Goal: Task Accomplishment & Management: Use online tool/utility

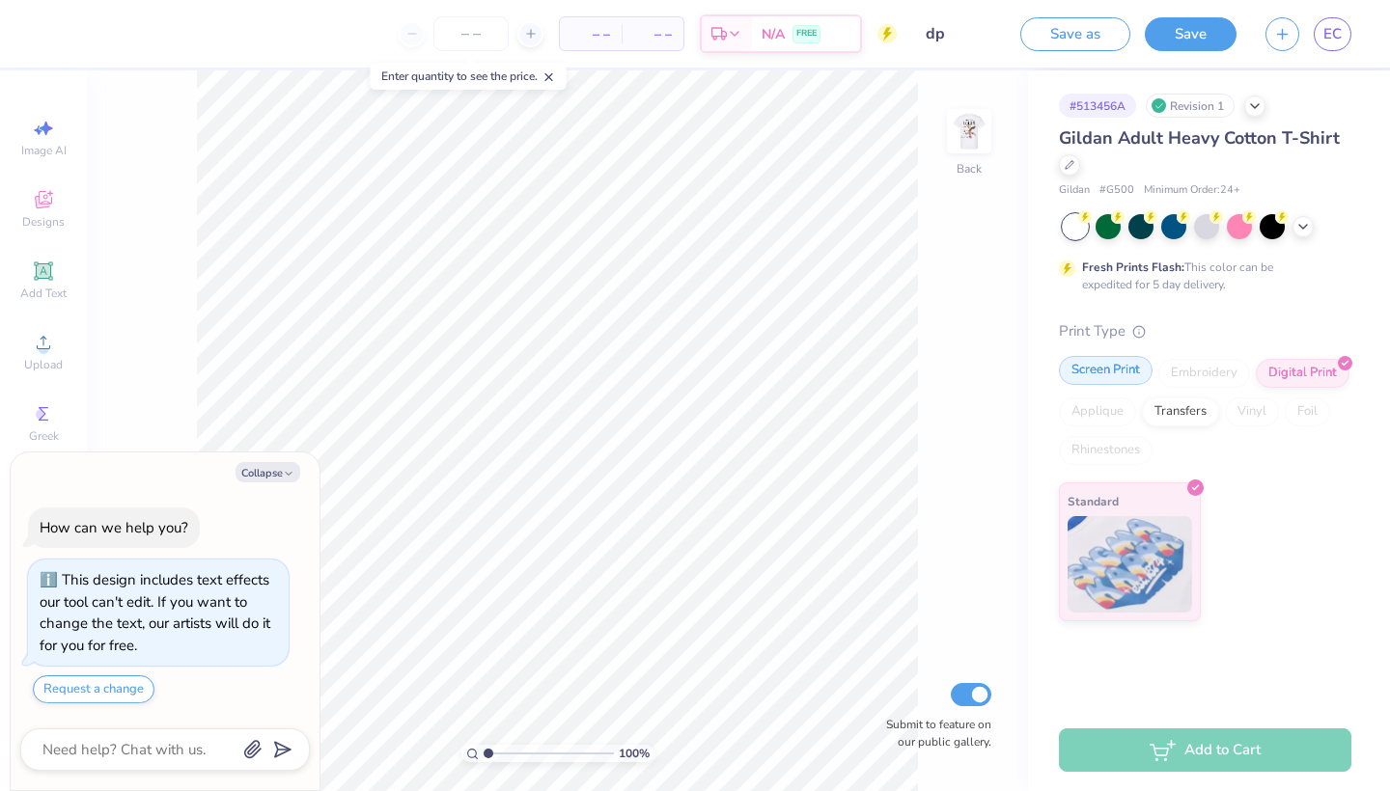
click at [1108, 381] on div "Screen Print" at bounding box center [1106, 370] width 94 height 29
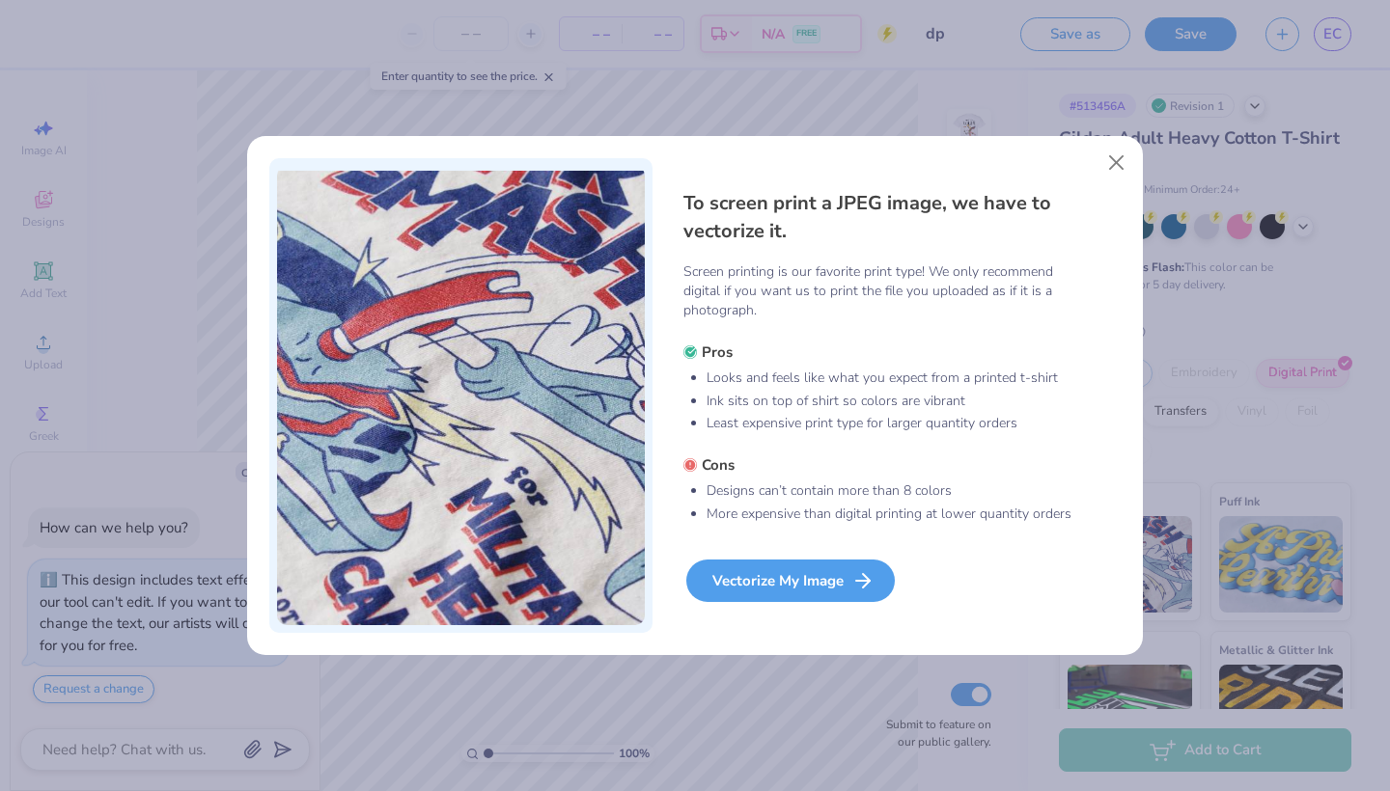
click at [825, 592] on div "Vectorize My Image" at bounding box center [790, 581] width 208 height 42
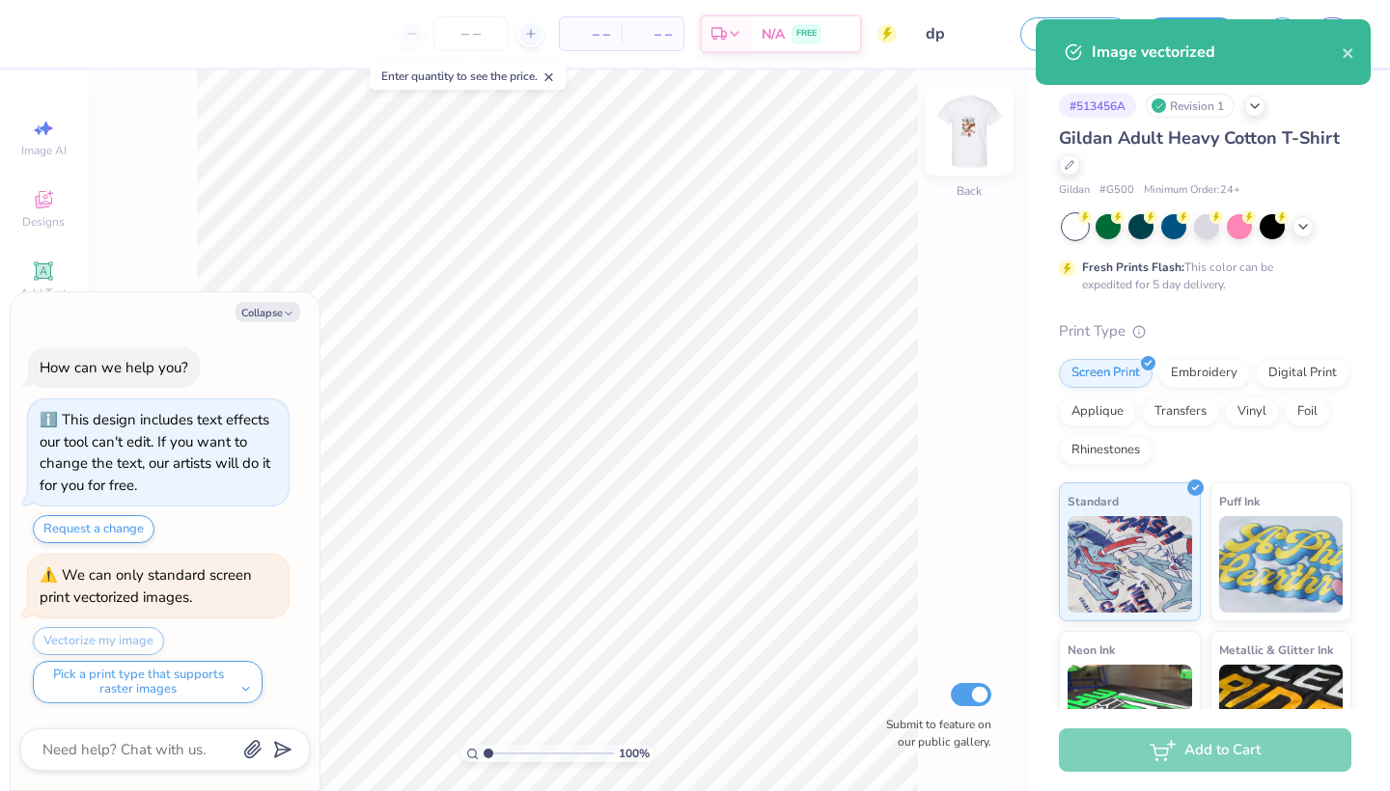
click at [966, 135] on img at bounding box center [968, 131] width 77 height 77
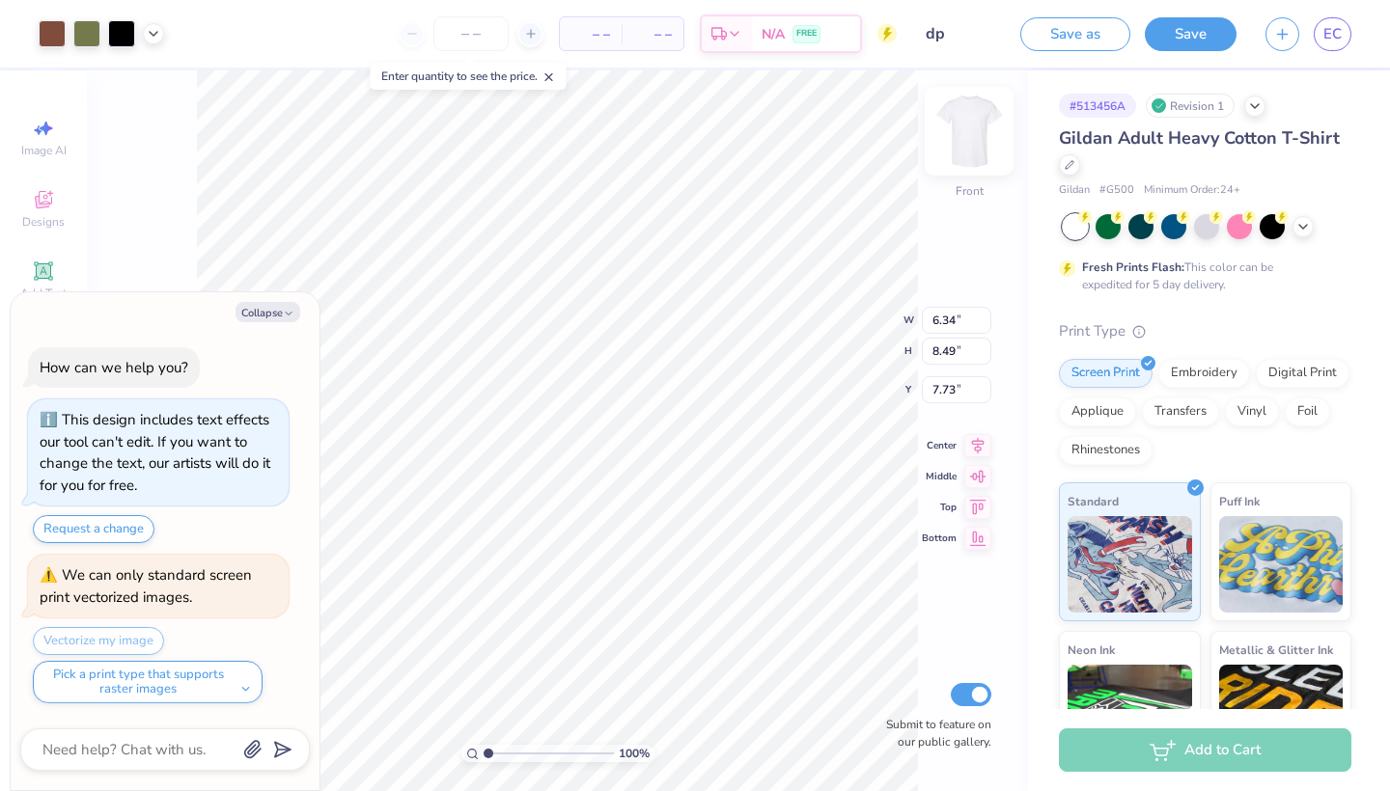
type textarea "x"
type input "7.77"
type textarea "x"
type input "9.39"
type input "12.58"
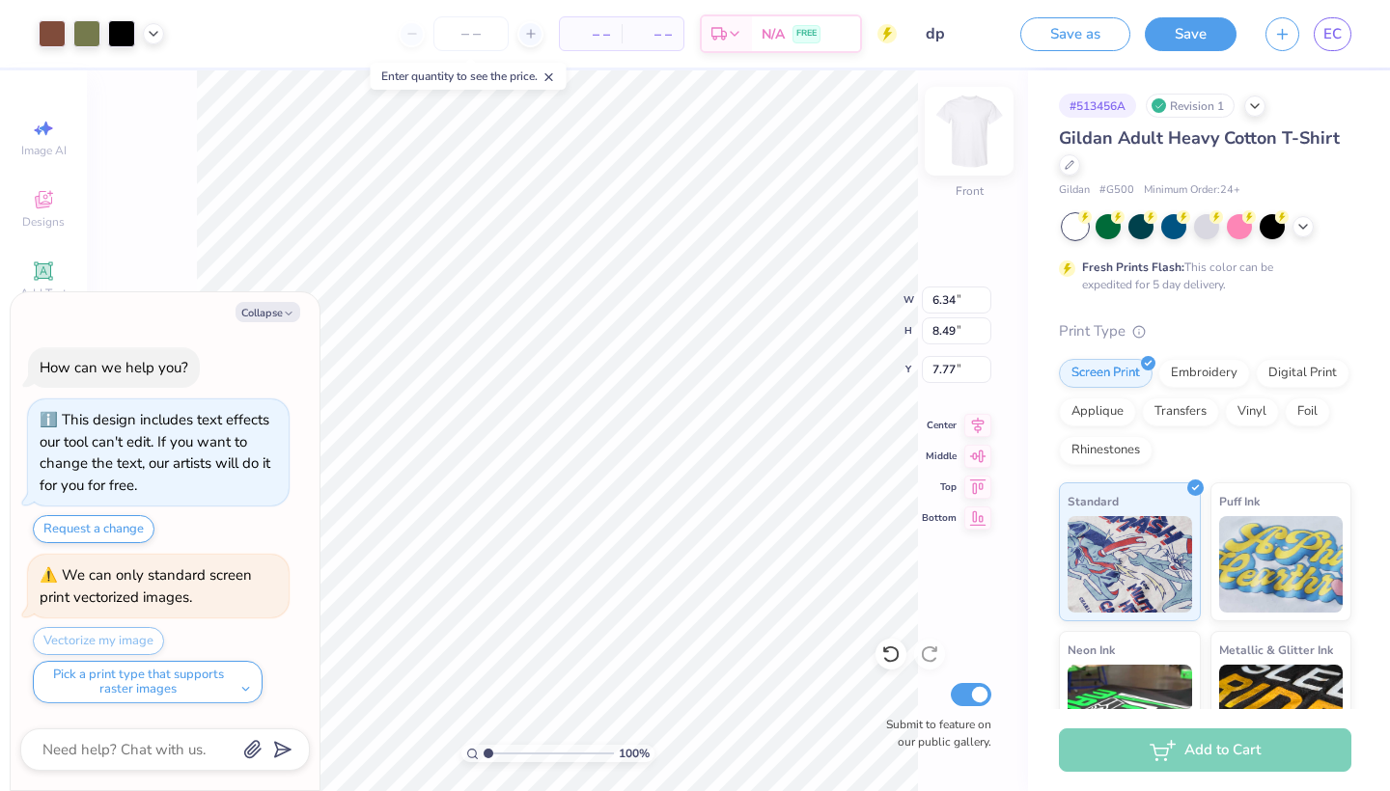
type input "3.67"
type textarea "x"
type input "7.54"
type textarea "x"
type input "10.86"
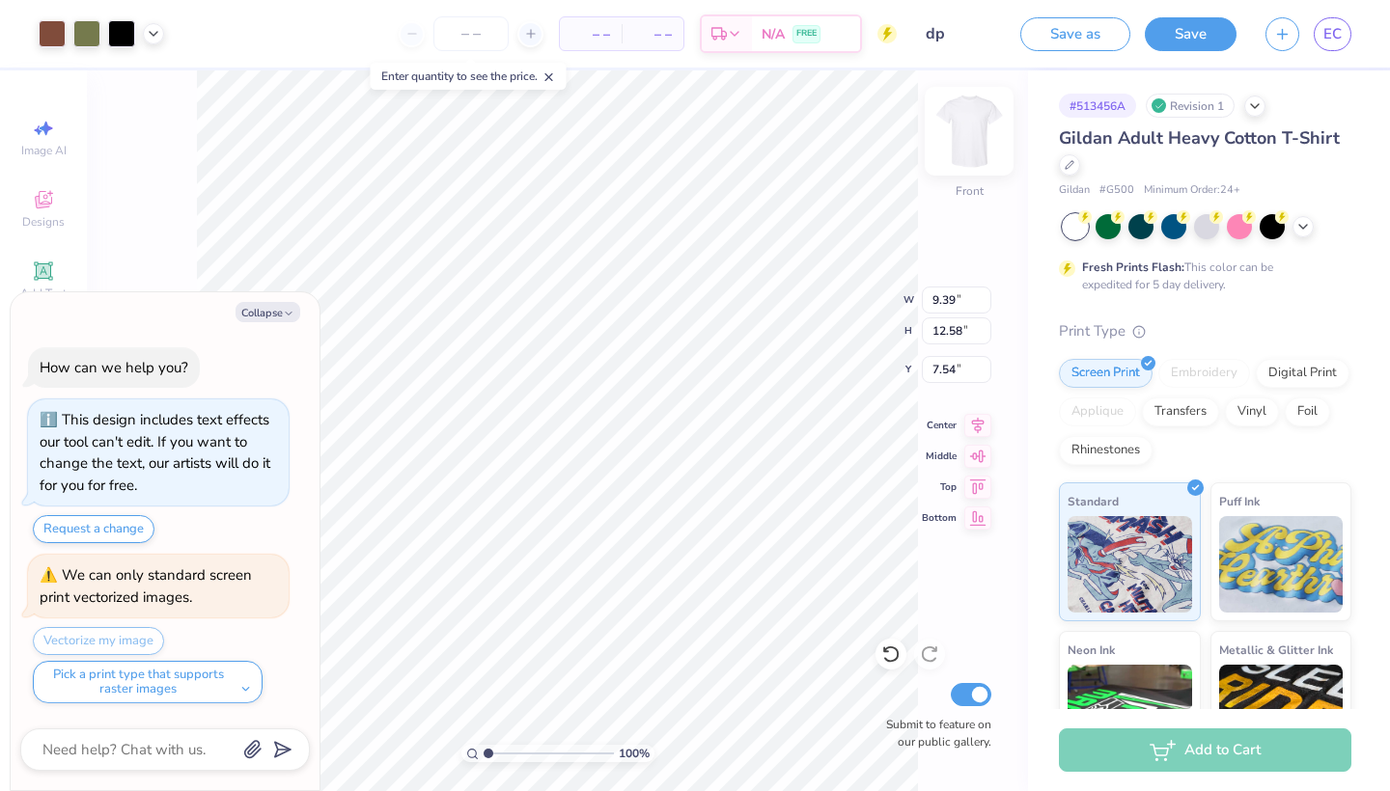
type input "14.56"
type input "5.57"
type textarea "x"
type input "12.07"
type input "16.18"
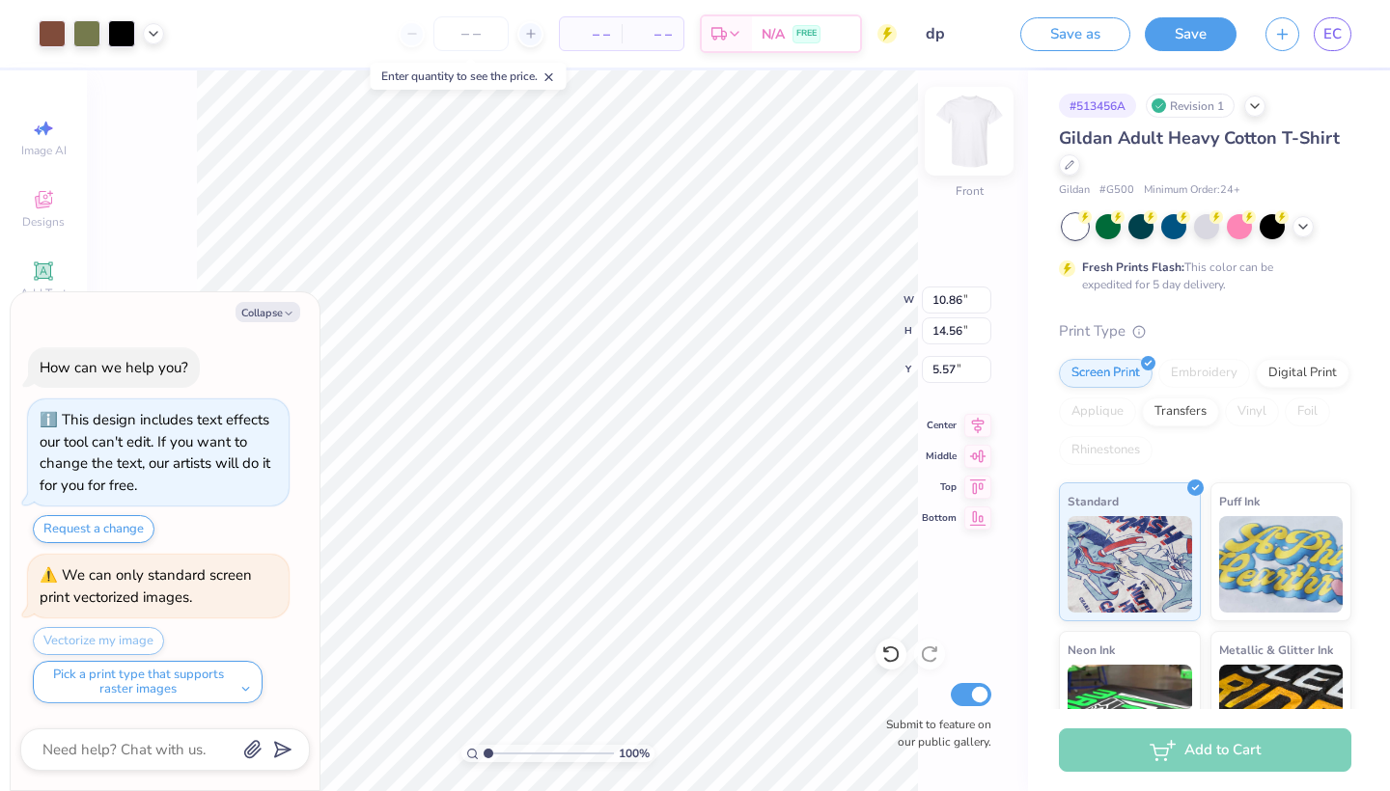
type input "3.95"
type textarea "x"
type input "12.15"
type input "16.28"
type input "3.85"
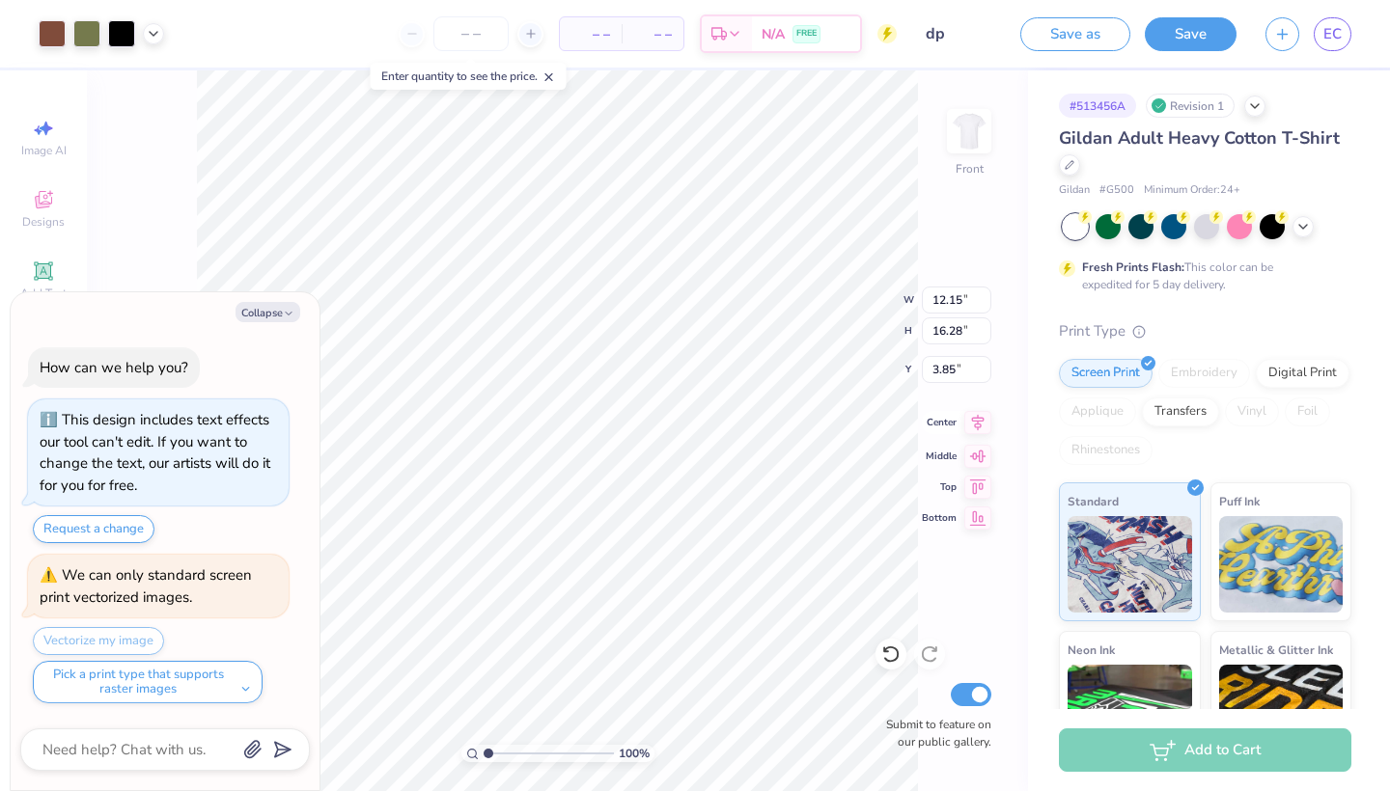
click at [972, 427] on icon at bounding box center [977, 422] width 27 height 23
type textarea "x"
type input "4.28"
click at [259, 309] on button "Collapse" at bounding box center [267, 312] width 65 height 20
type textarea "x"
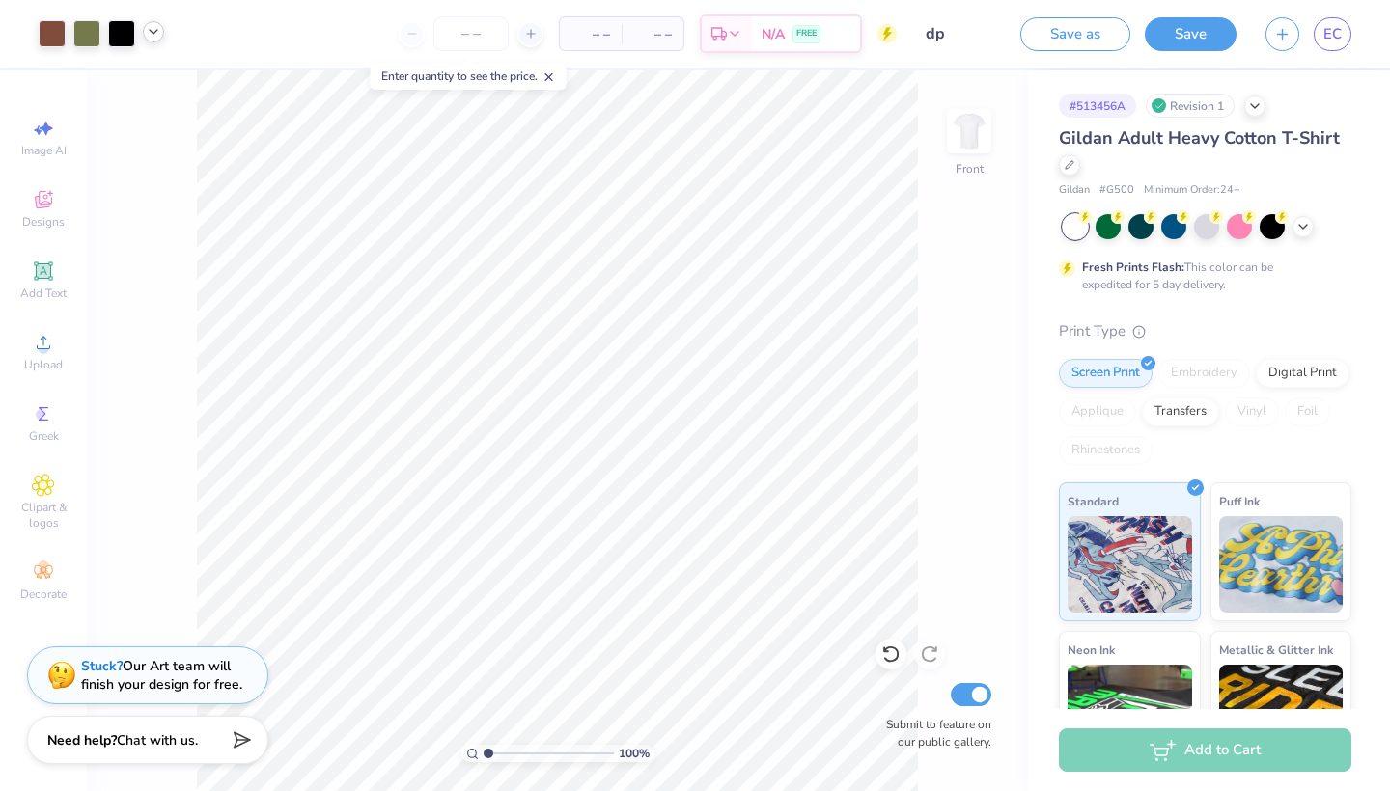
click at [150, 31] on polyline at bounding box center [154, 32] width 8 height 4
click at [601, 29] on span "– –" at bounding box center [590, 34] width 39 height 20
click at [471, 22] on input "number" at bounding box center [470, 33] width 75 height 35
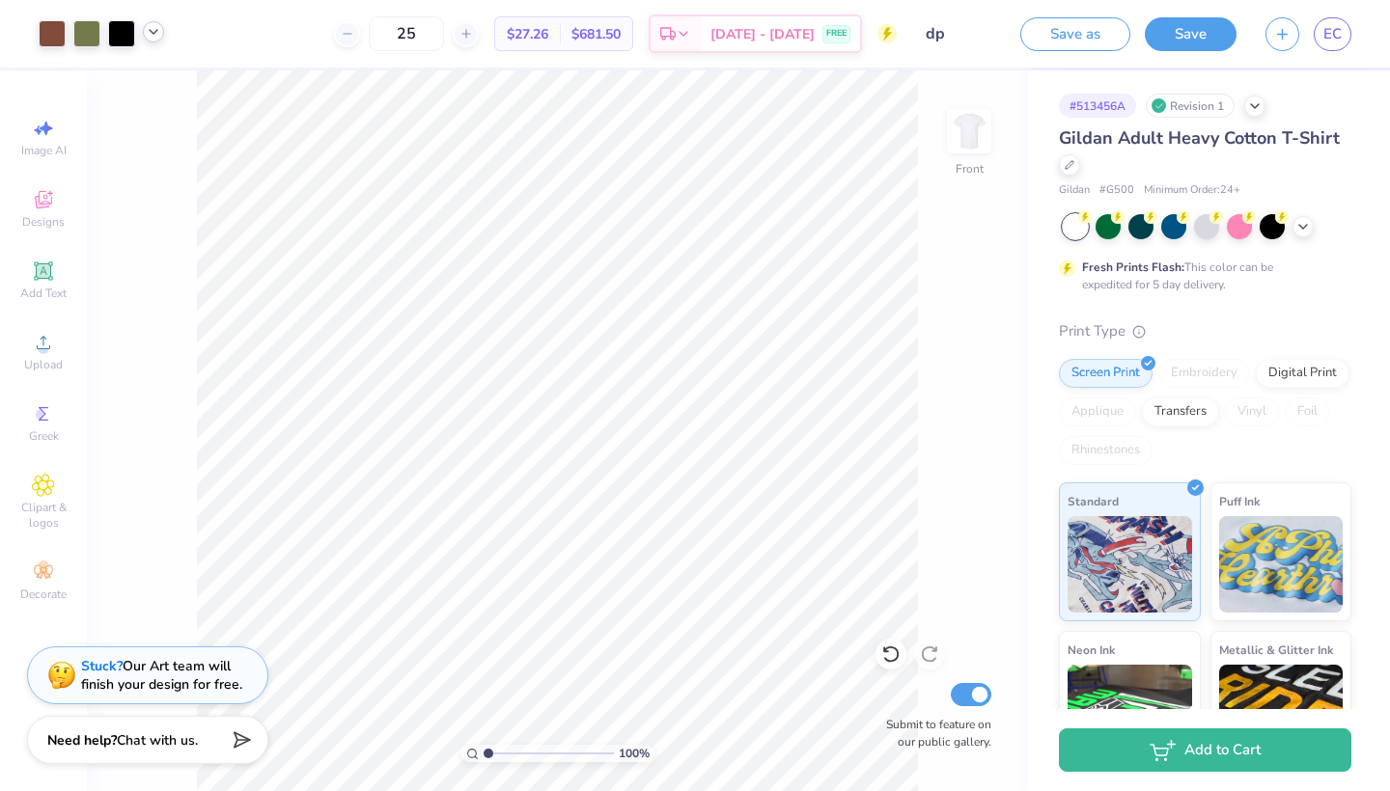
type input "25"
click at [164, 40] on div "Art colors 25 $27.26 Per Item $681.50 Total Est. Delivery Sep 18 - 21 FREE Desi…" at bounding box center [695, 34] width 1390 height 68
click at [148, 36] on icon at bounding box center [153, 31] width 15 height 15
click at [54, 29] on div at bounding box center [52, 31] width 27 height 27
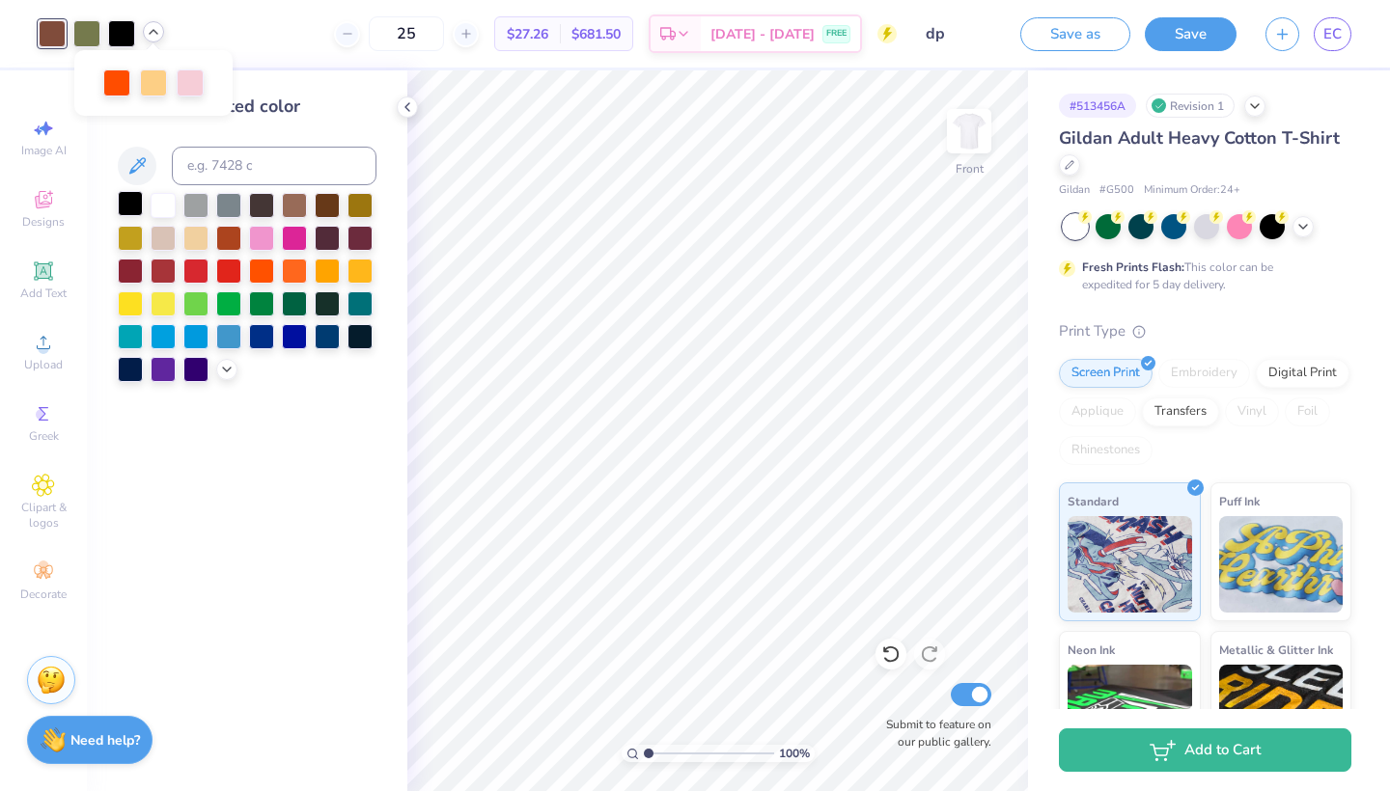
click at [127, 209] on div at bounding box center [130, 203] width 25 height 25
click at [114, 42] on div at bounding box center [121, 31] width 27 height 27
click at [125, 90] on div at bounding box center [116, 81] width 27 height 27
click at [888, 652] on icon at bounding box center [886, 651] width 4 height 4
click at [51, 44] on div at bounding box center [52, 31] width 27 height 27
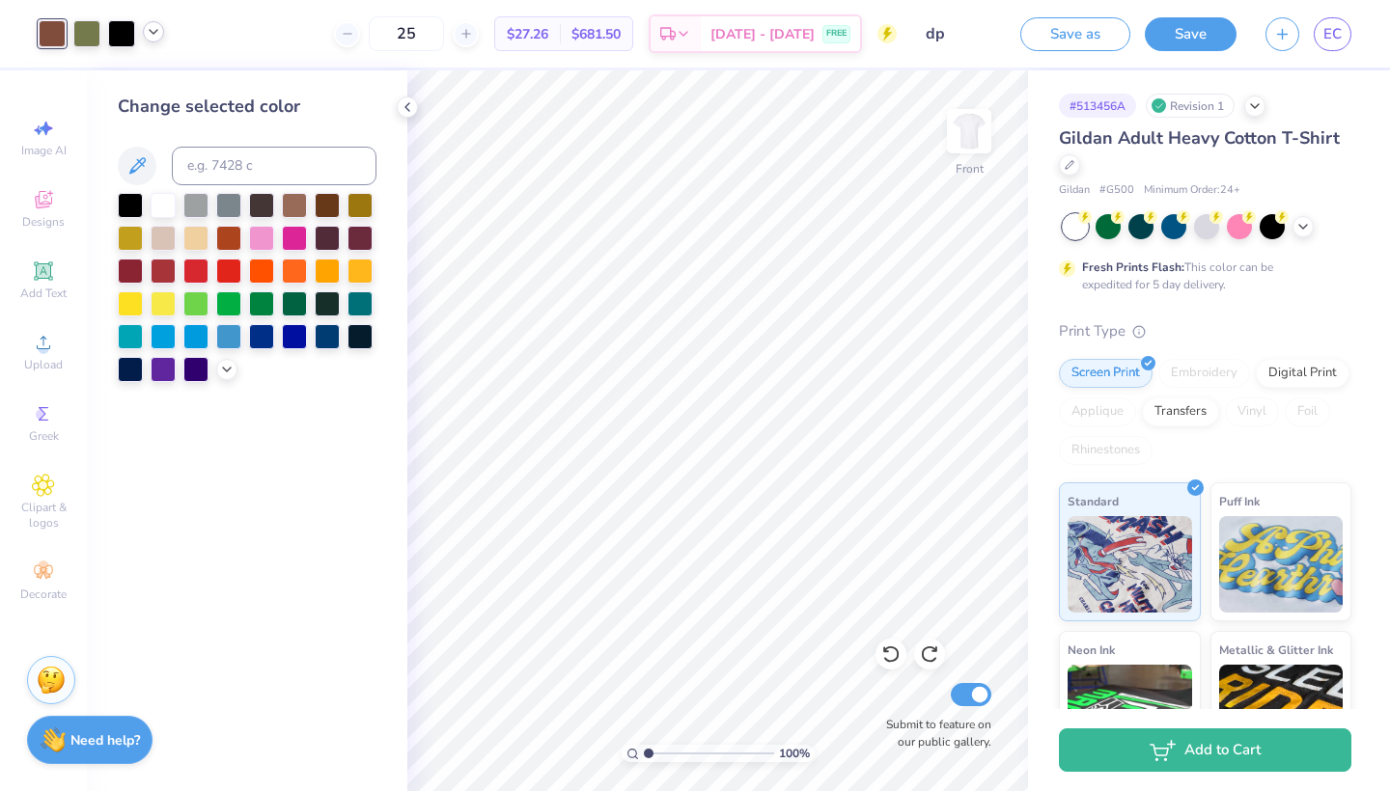
click at [158, 36] on icon at bounding box center [153, 31] width 15 height 15
click at [225, 369] on icon at bounding box center [226, 367] width 15 height 15
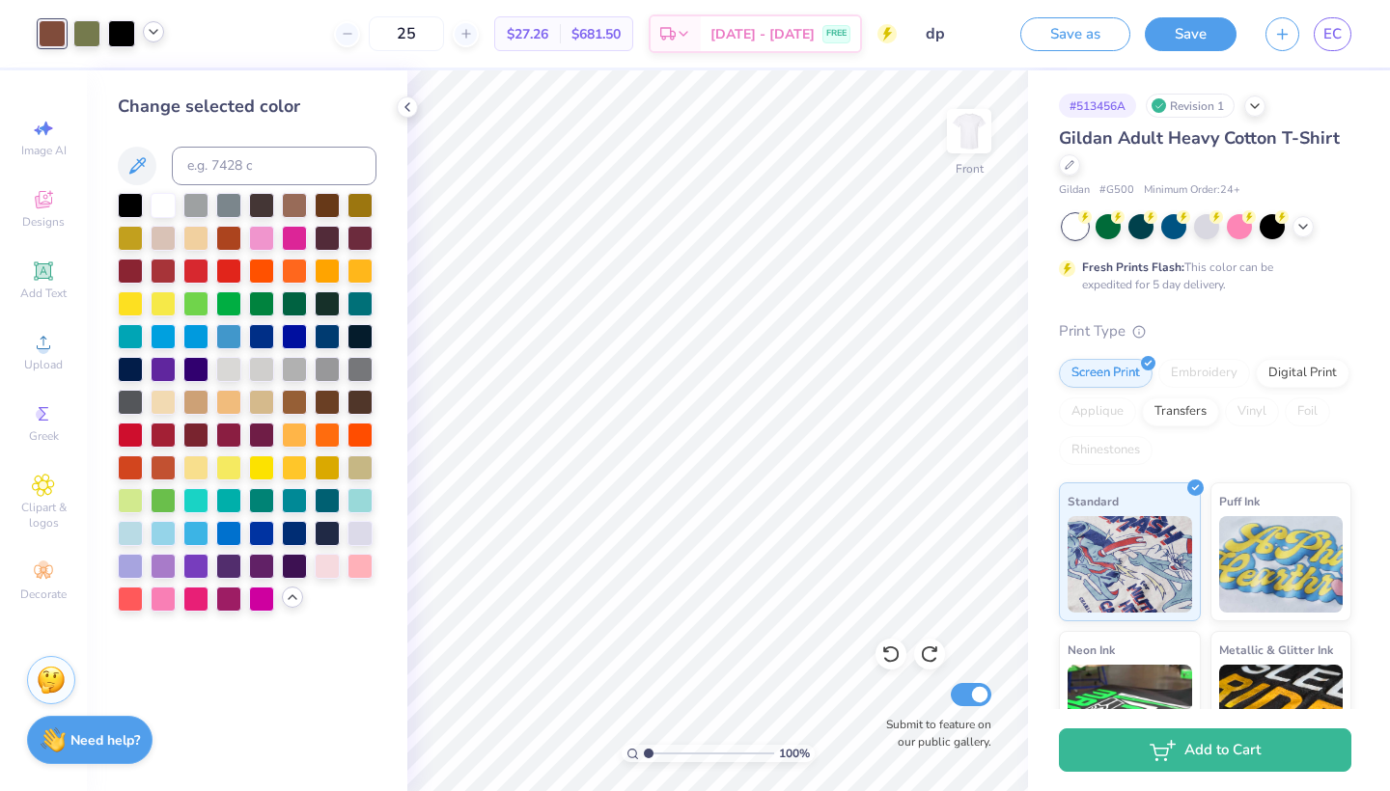
click at [152, 40] on icon at bounding box center [153, 31] width 15 height 15
click at [325, 570] on div at bounding box center [327, 564] width 25 height 25
click at [229, 170] on input at bounding box center [274, 166] width 205 height 39
type input "706"
click at [94, 39] on div at bounding box center [86, 31] width 27 height 27
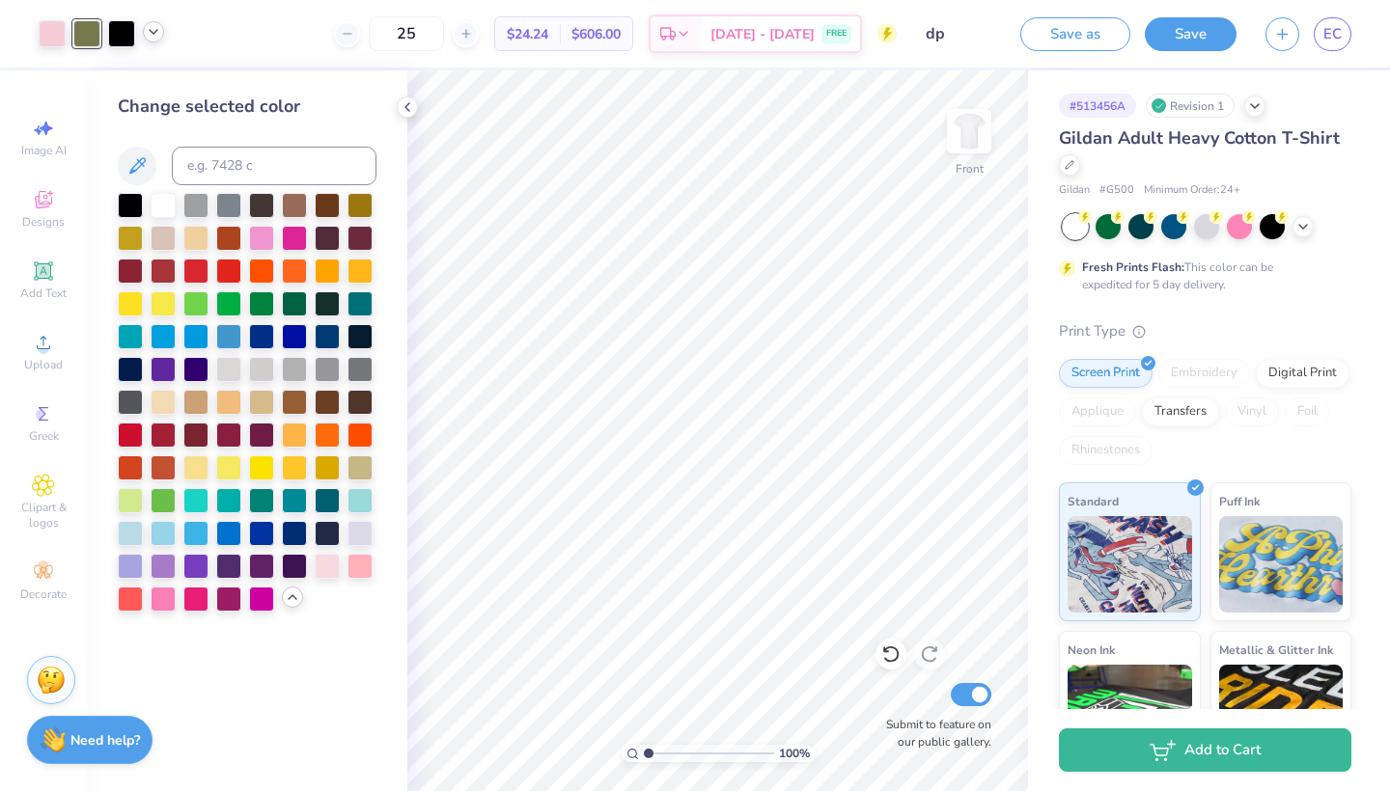
click at [156, 37] on icon at bounding box center [153, 31] width 15 height 15
click at [215, 185] on input at bounding box center [274, 166] width 205 height 39
type input "1655"
click at [889, 661] on icon at bounding box center [890, 655] width 16 height 17
click at [149, 32] on icon at bounding box center [153, 31] width 15 height 15
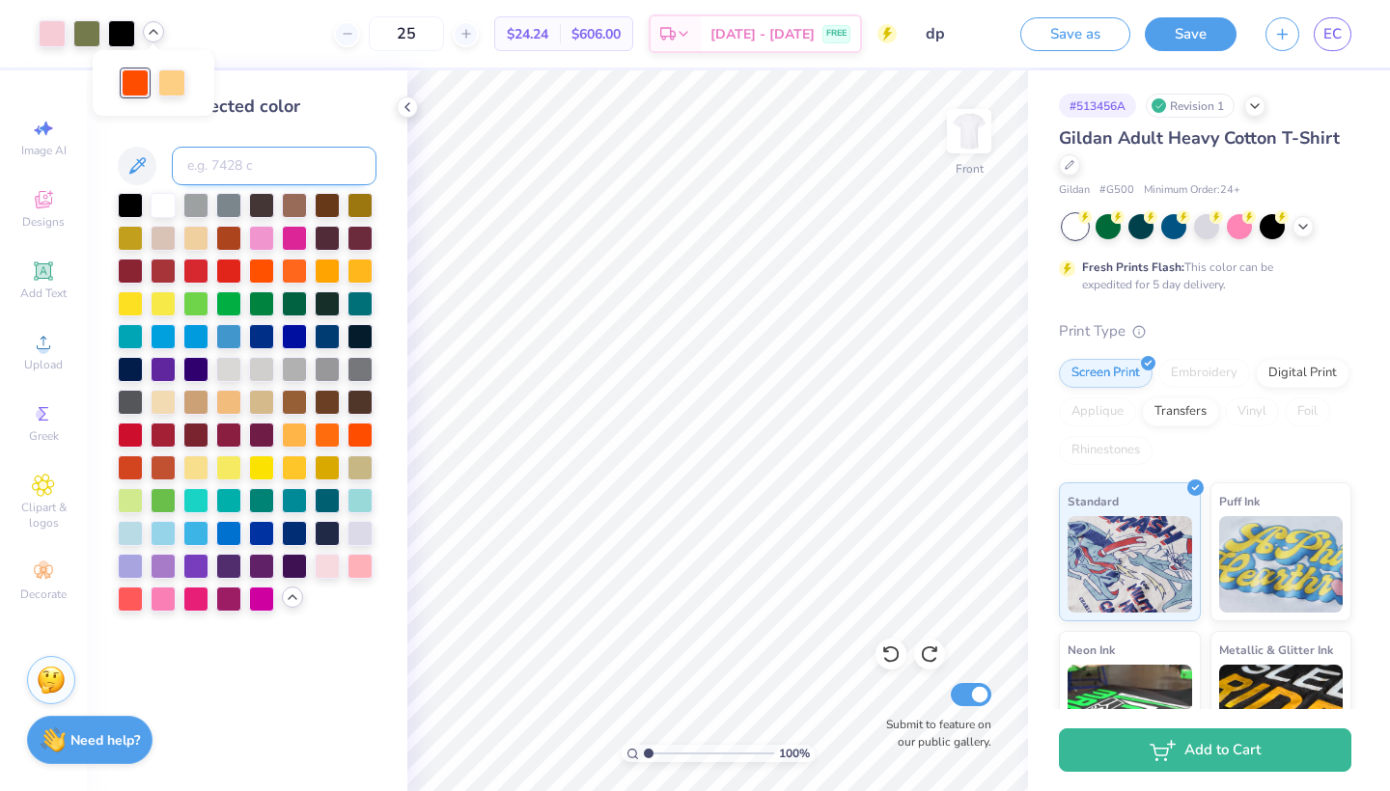
click at [205, 174] on input at bounding box center [274, 166] width 205 height 39
type input "5763"
click at [147, 39] on icon at bounding box center [153, 31] width 15 height 15
click at [975, 134] on img at bounding box center [968, 131] width 77 height 77
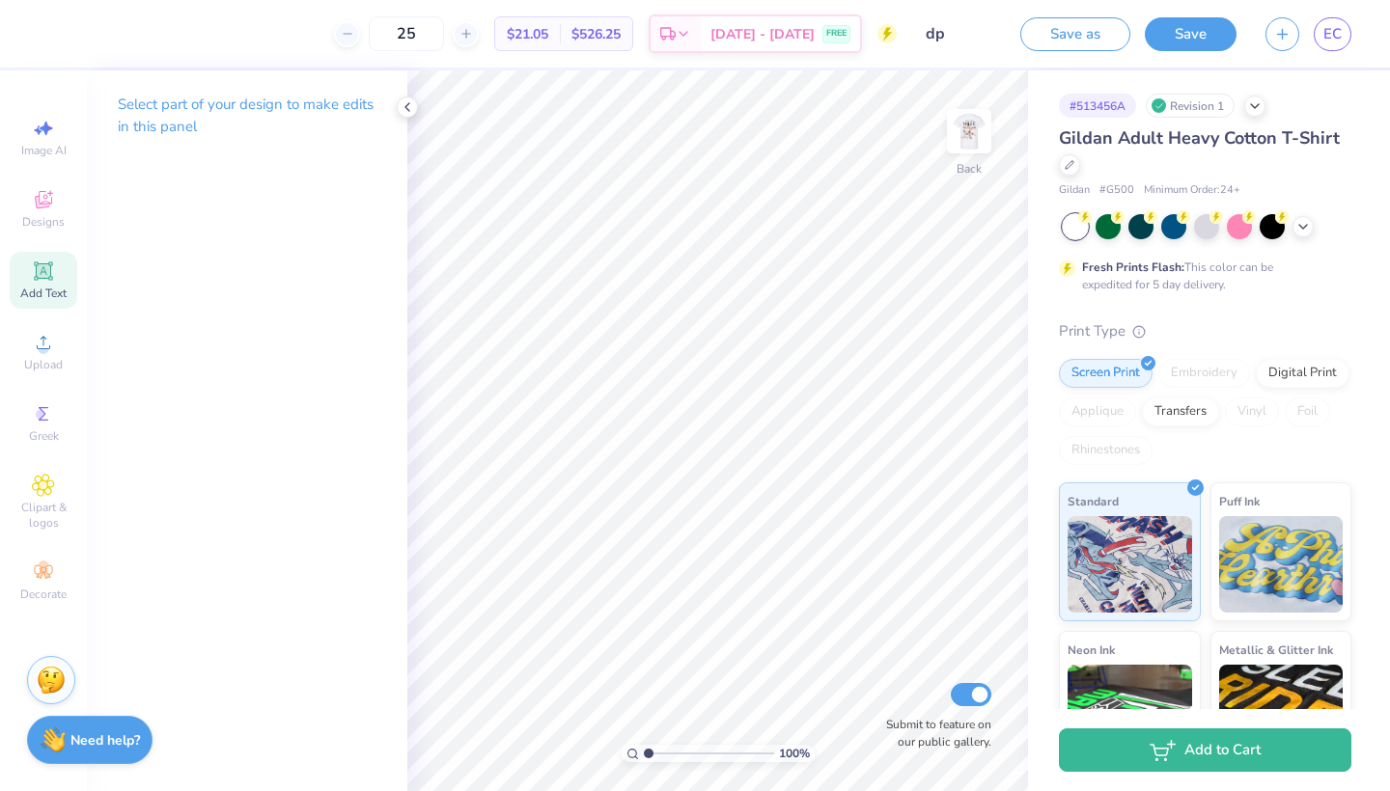
click at [47, 270] on icon at bounding box center [43, 270] width 14 height 14
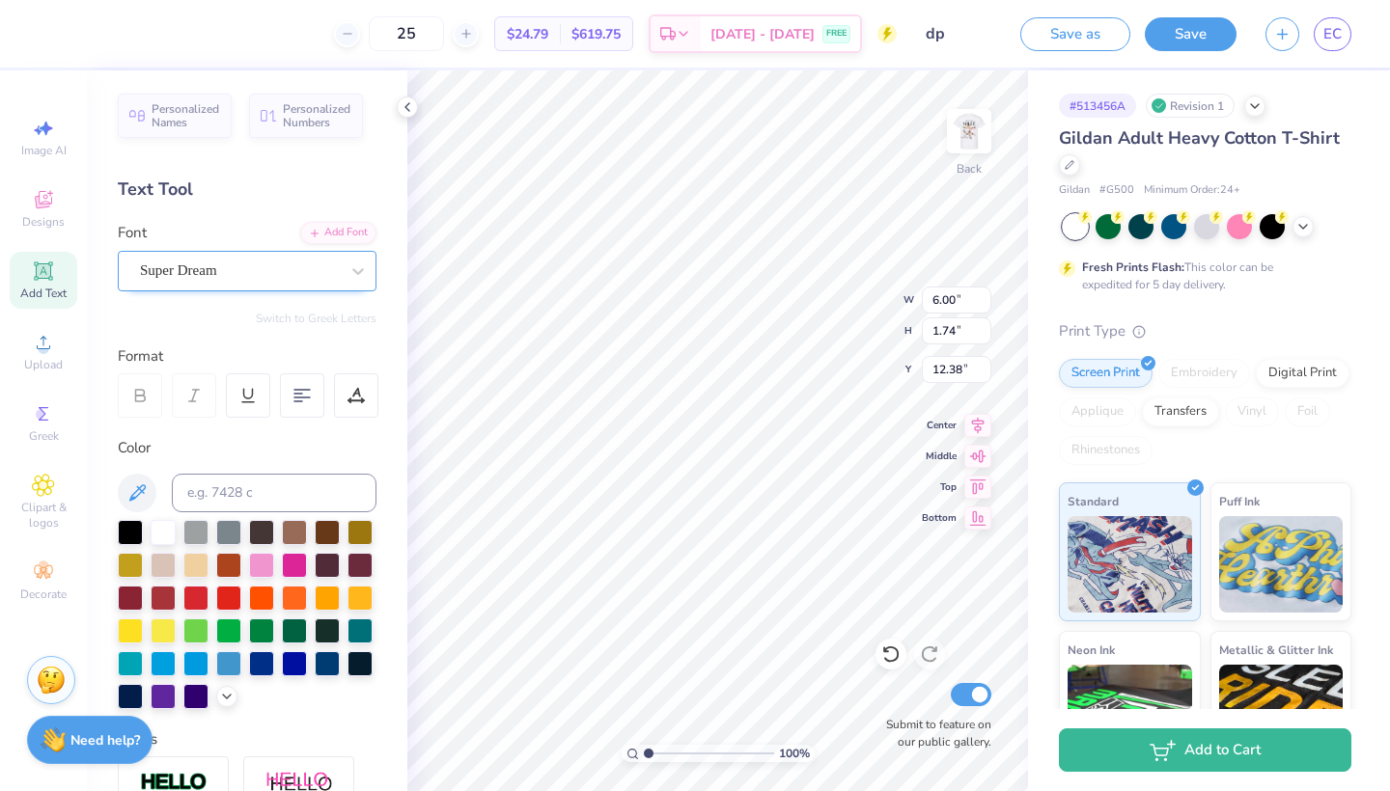
type textarea "ZETA"
click at [278, 282] on div at bounding box center [239, 271] width 199 height 26
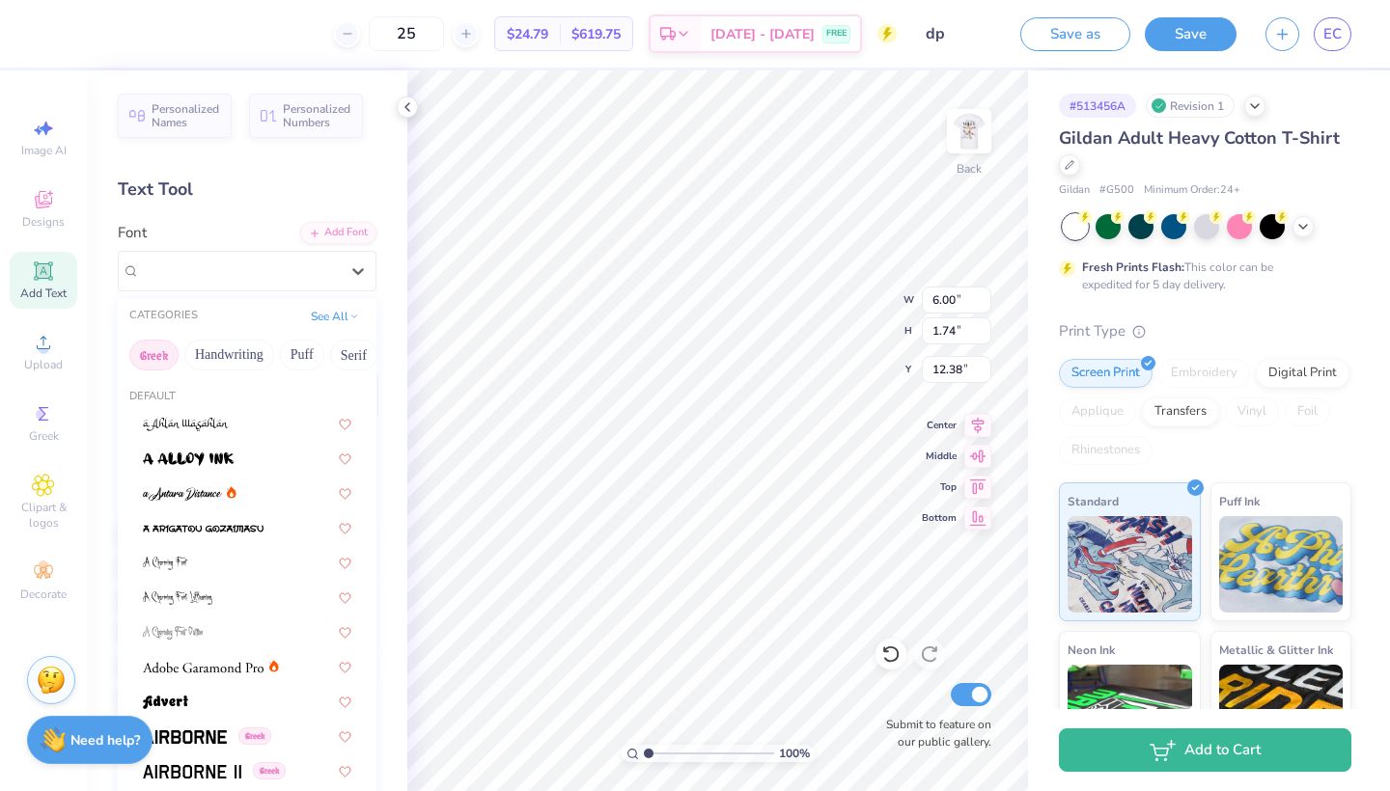
click at [166, 350] on button "Greek" at bounding box center [153, 355] width 49 height 31
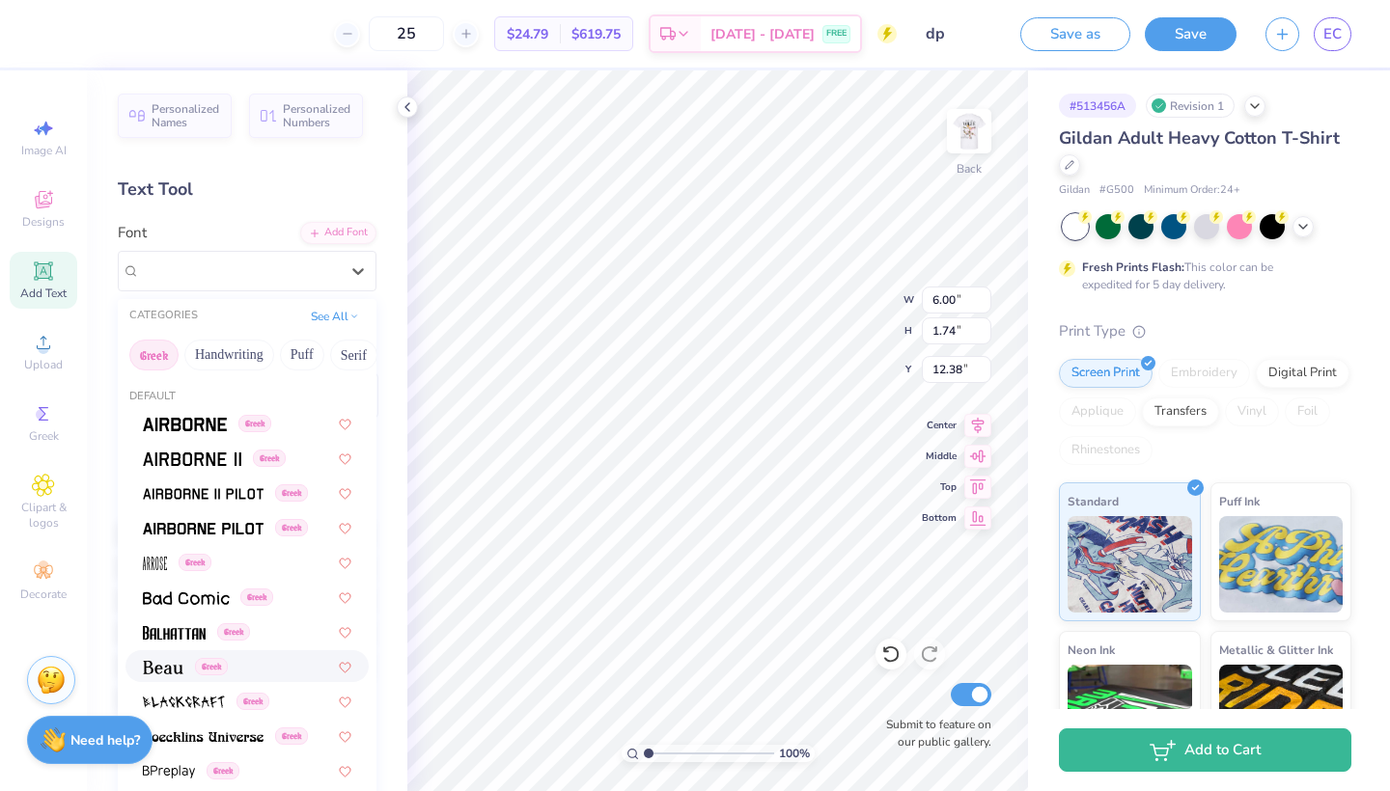
click at [167, 680] on div "Greek" at bounding box center [246, 667] width 243 height 32
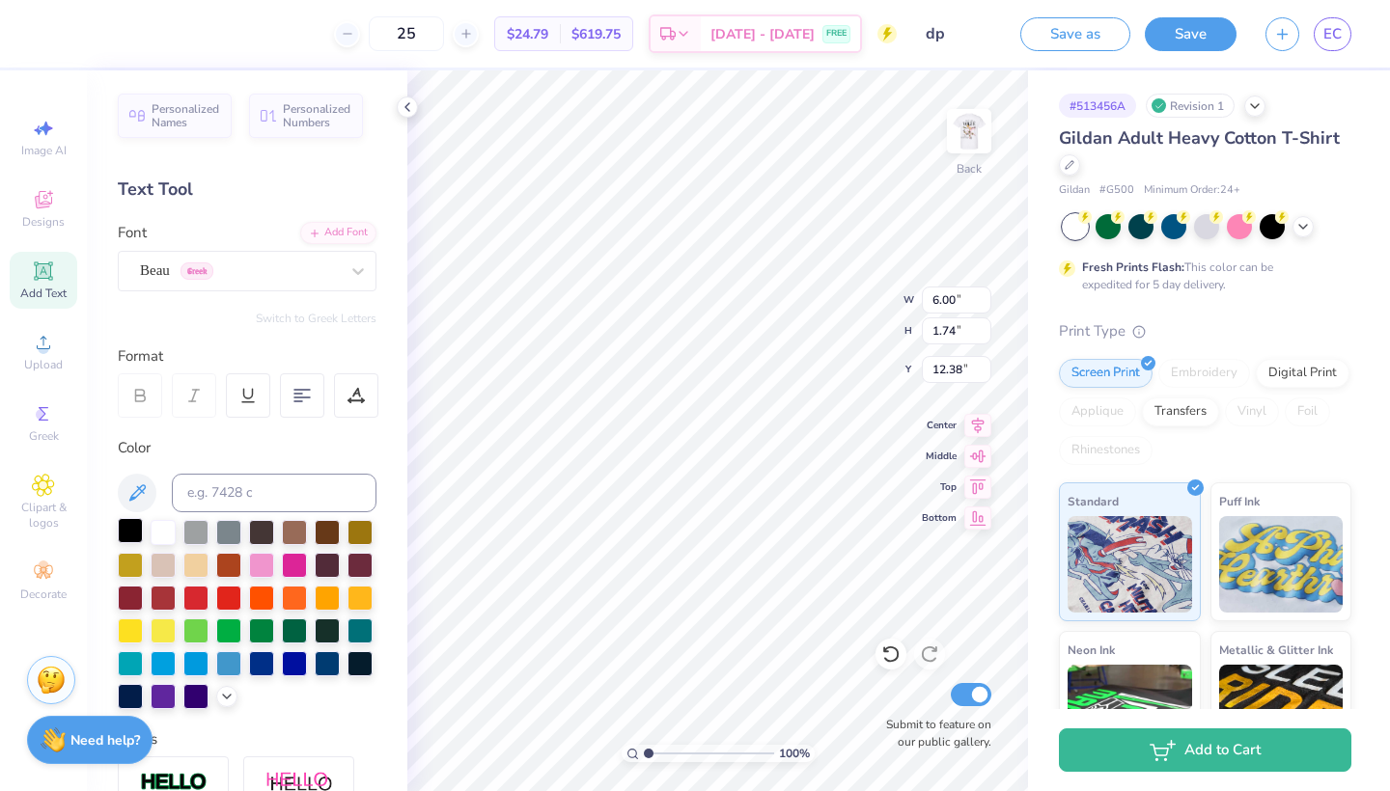
click at [123, 539] on div at bounding box center [130, 530] width 25 height 25
type input "2.75"
type input "0.85"
type input "13.26"
type input "3.00"
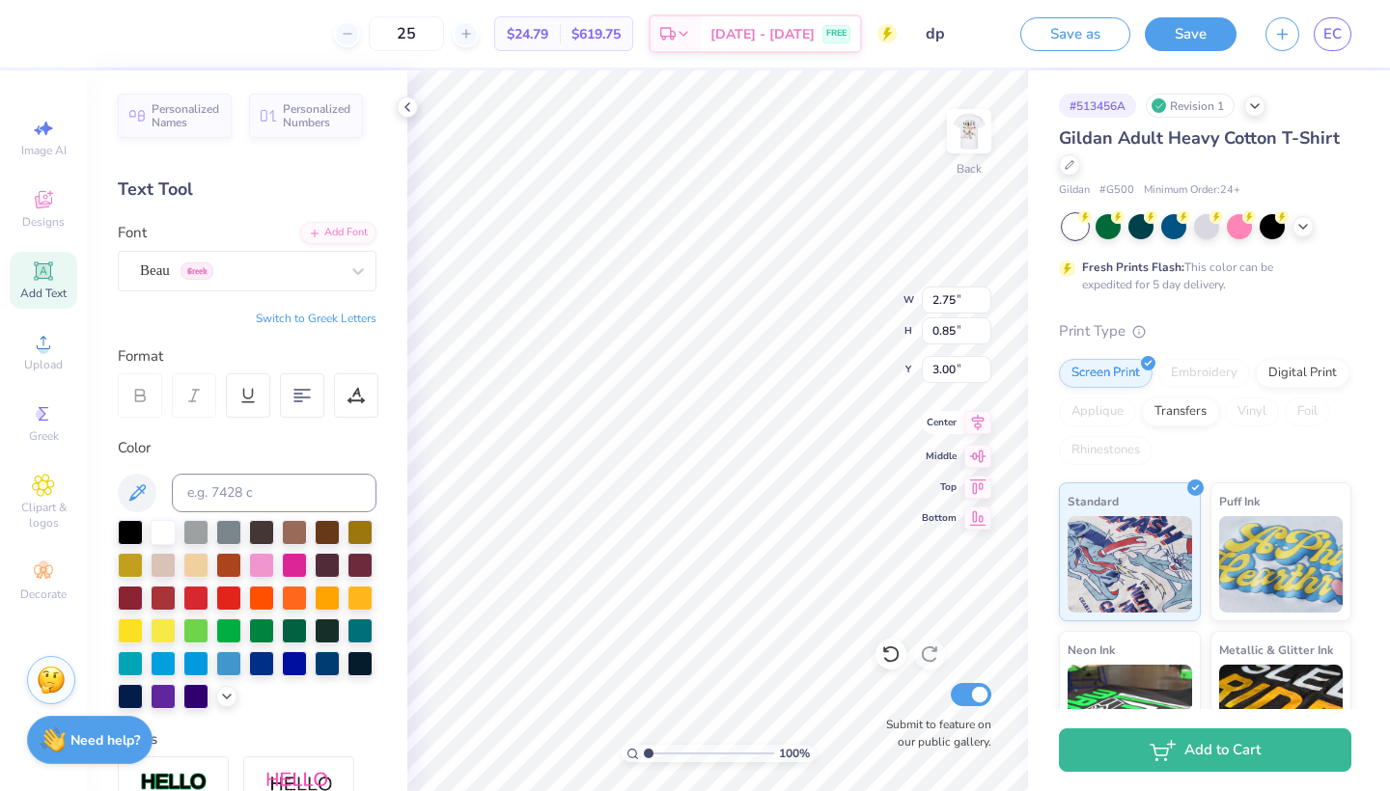
click at [974, 428] on icon at bounding box center [977, 422] width 27 height 23
click at [980, 116] on img at bounding box center [968, 131] width 77 height 77
click at [980, 116] on img at bounding box center [969, 131] width 39 height 39
click at [444, 31] on input "25" at bounding box center [406, 33] width 75 height 35
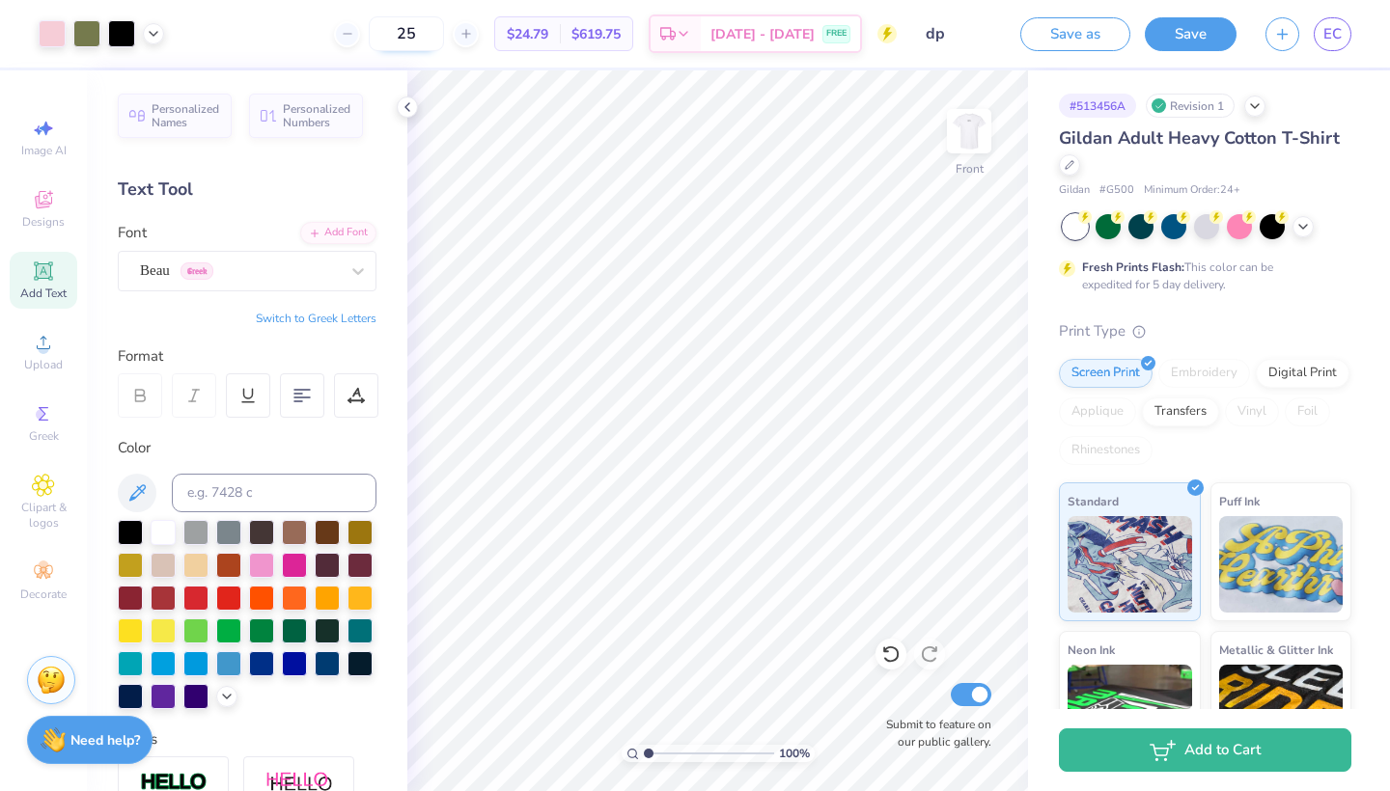
type input "2"
type input "3"
type input "2"
type input "3"
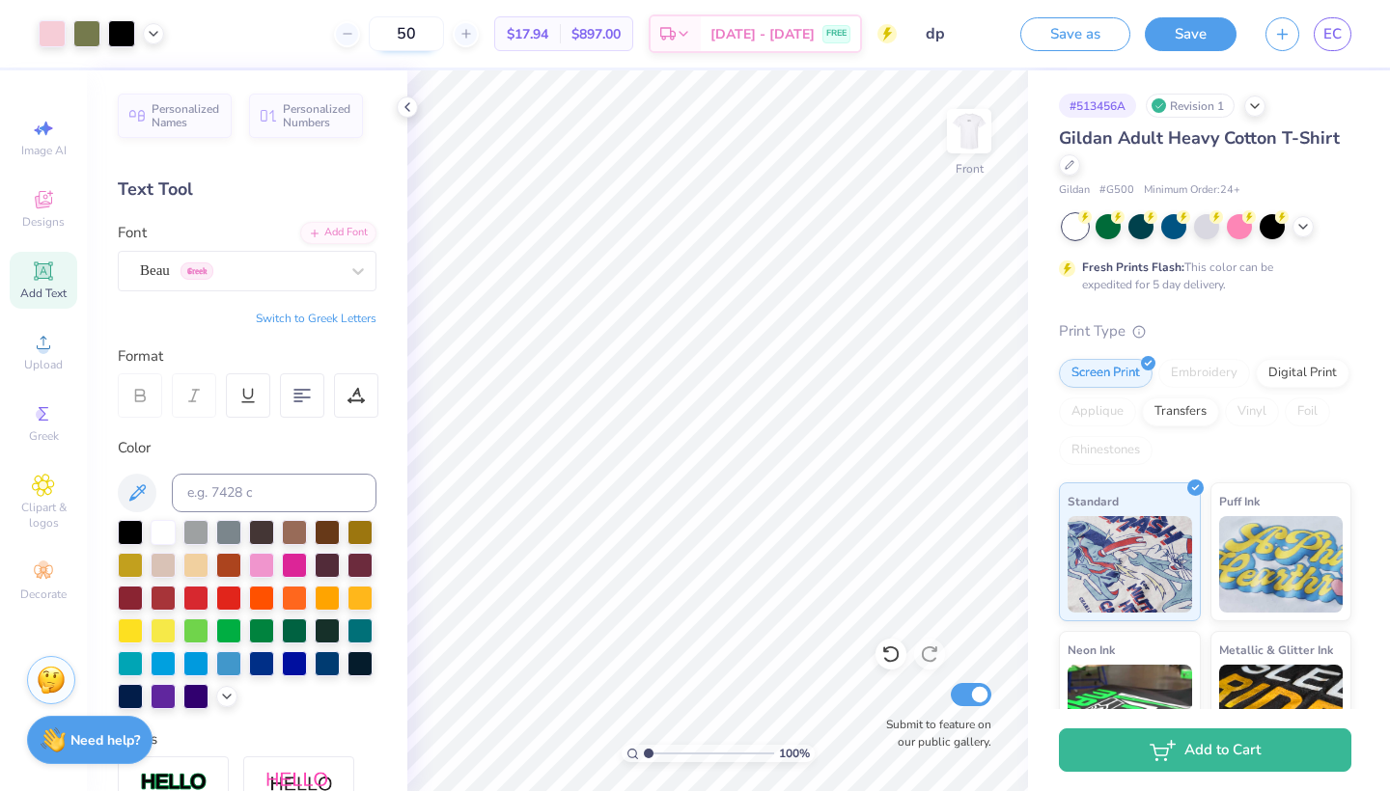
type input "5"
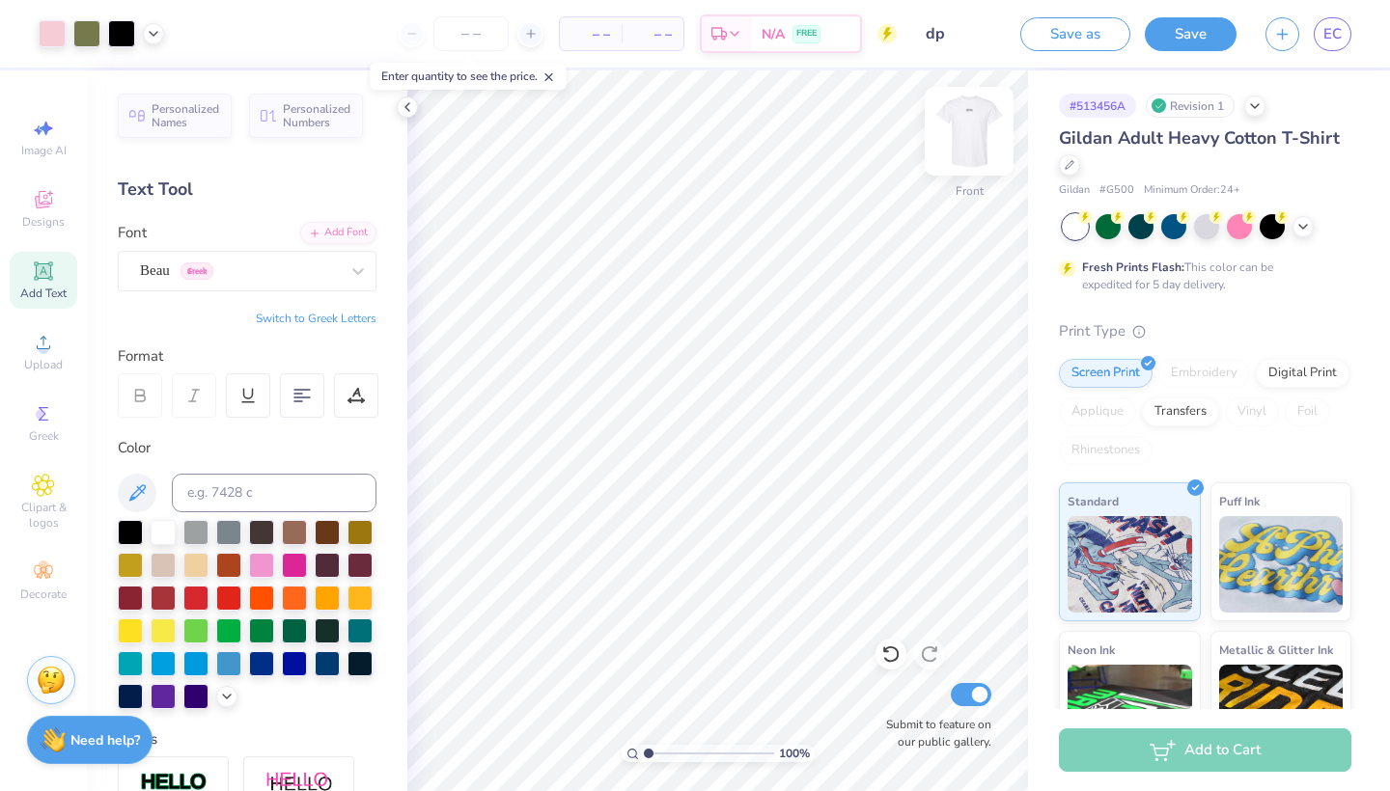
click at [980, 130] on img at bounding box center [968, 131] width 77 height 77
click at [980, 130] on img at bounding box center [969, 131] width 39 height 39
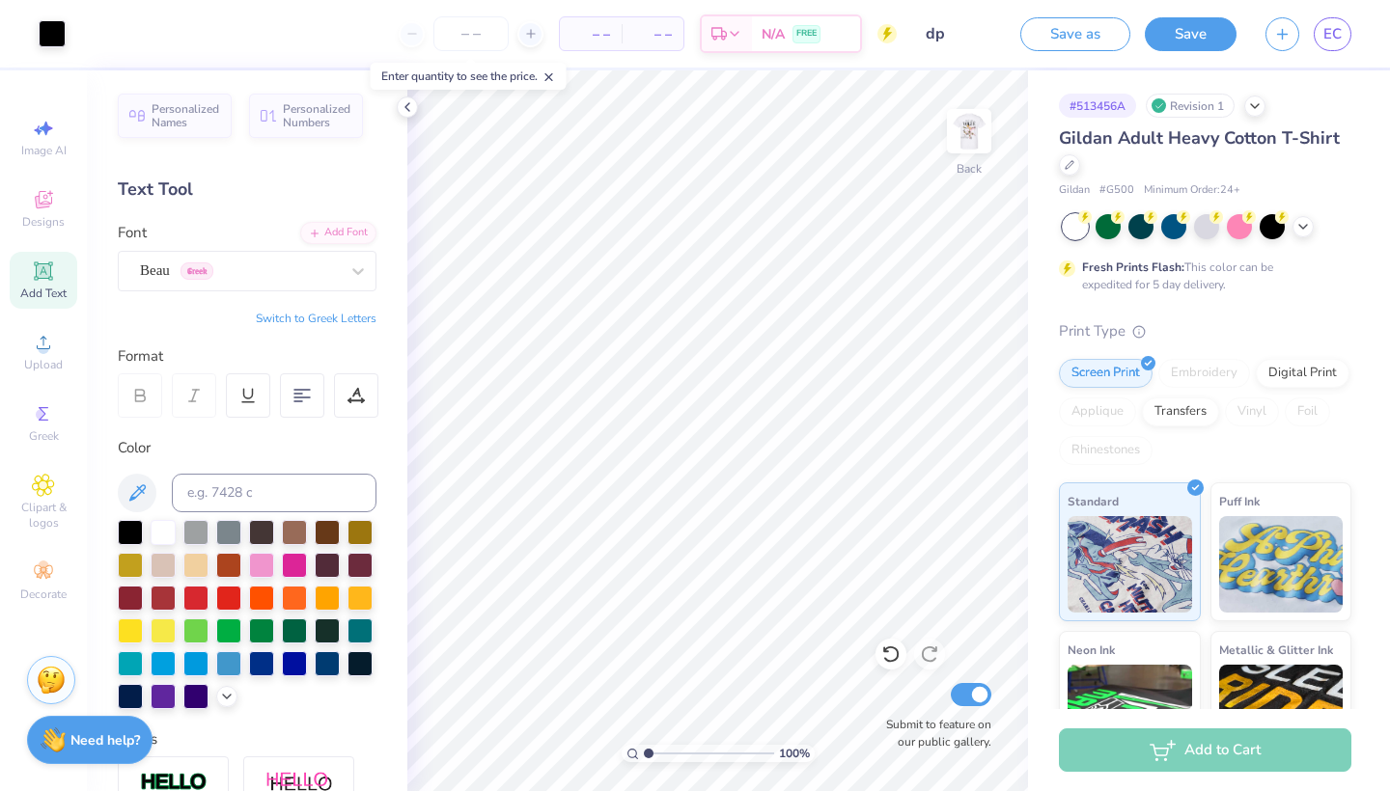
click at [980, 130] on img at bounding box center [969, 131] width 39 height 39
click at [1193, 43] on button "Save" at bounding box center [1191, 31] width 92 height 34
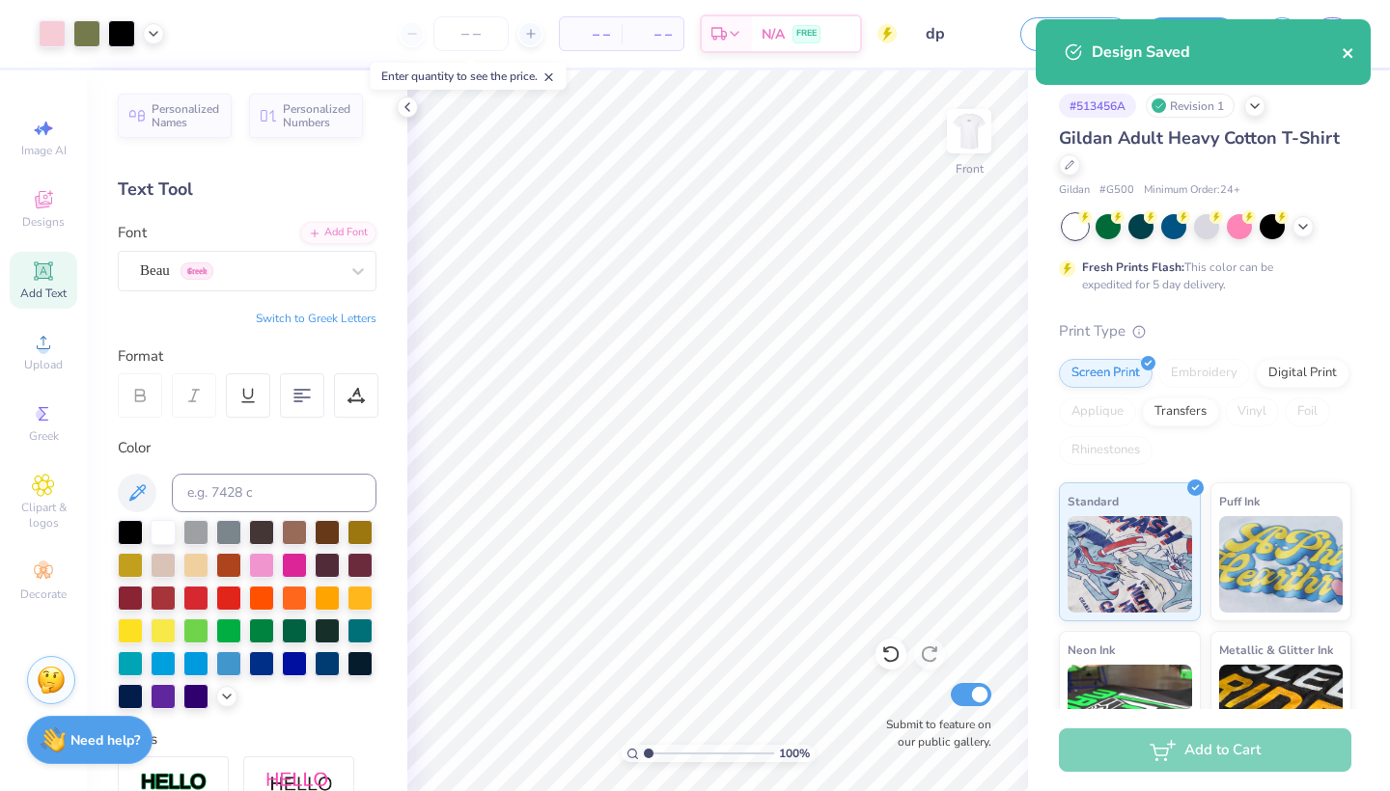
click at [1344, 52] on icon "close" at bounding box center [1349, 52] width 14 height 15
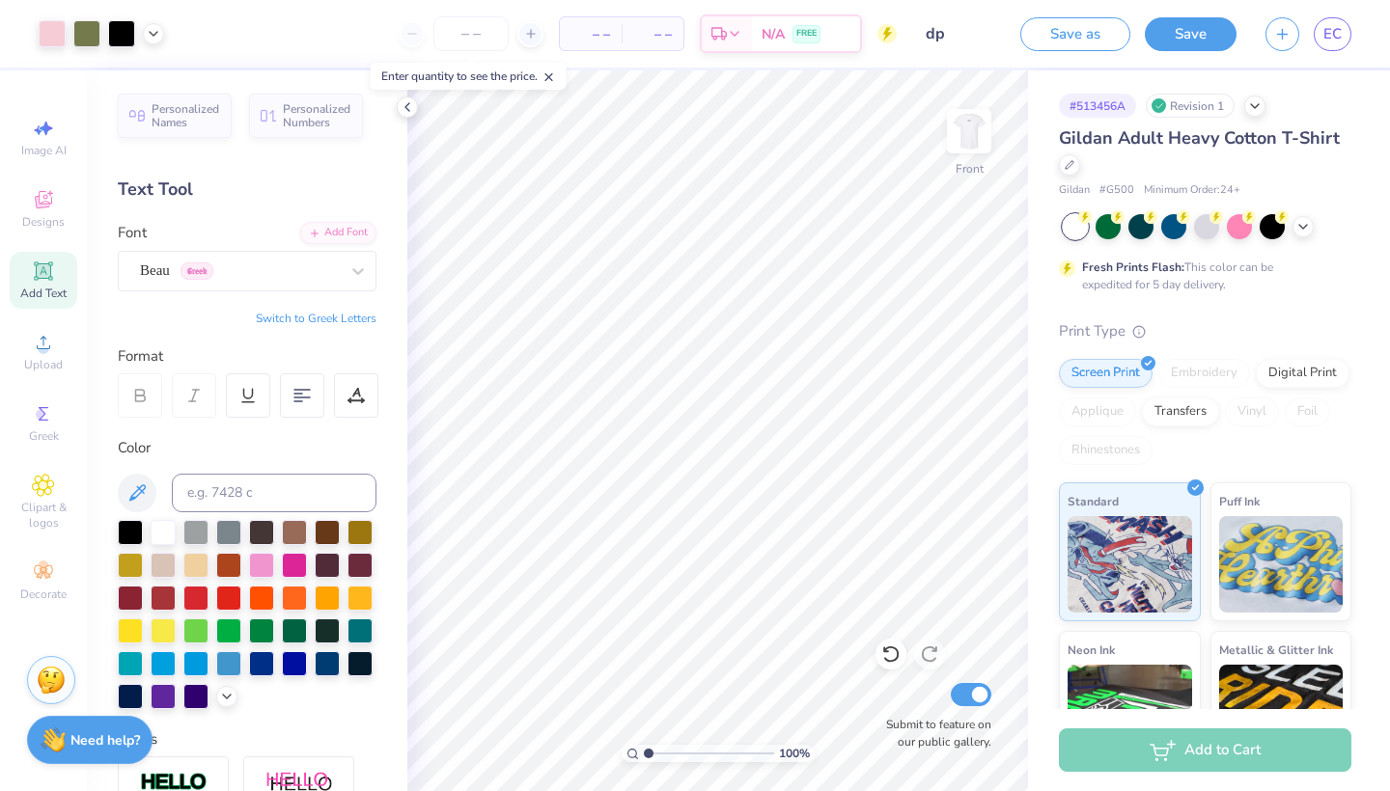
click at [1339, 35] on div "Design Saved" at bounding box center [1203, 59] width 343 height 88
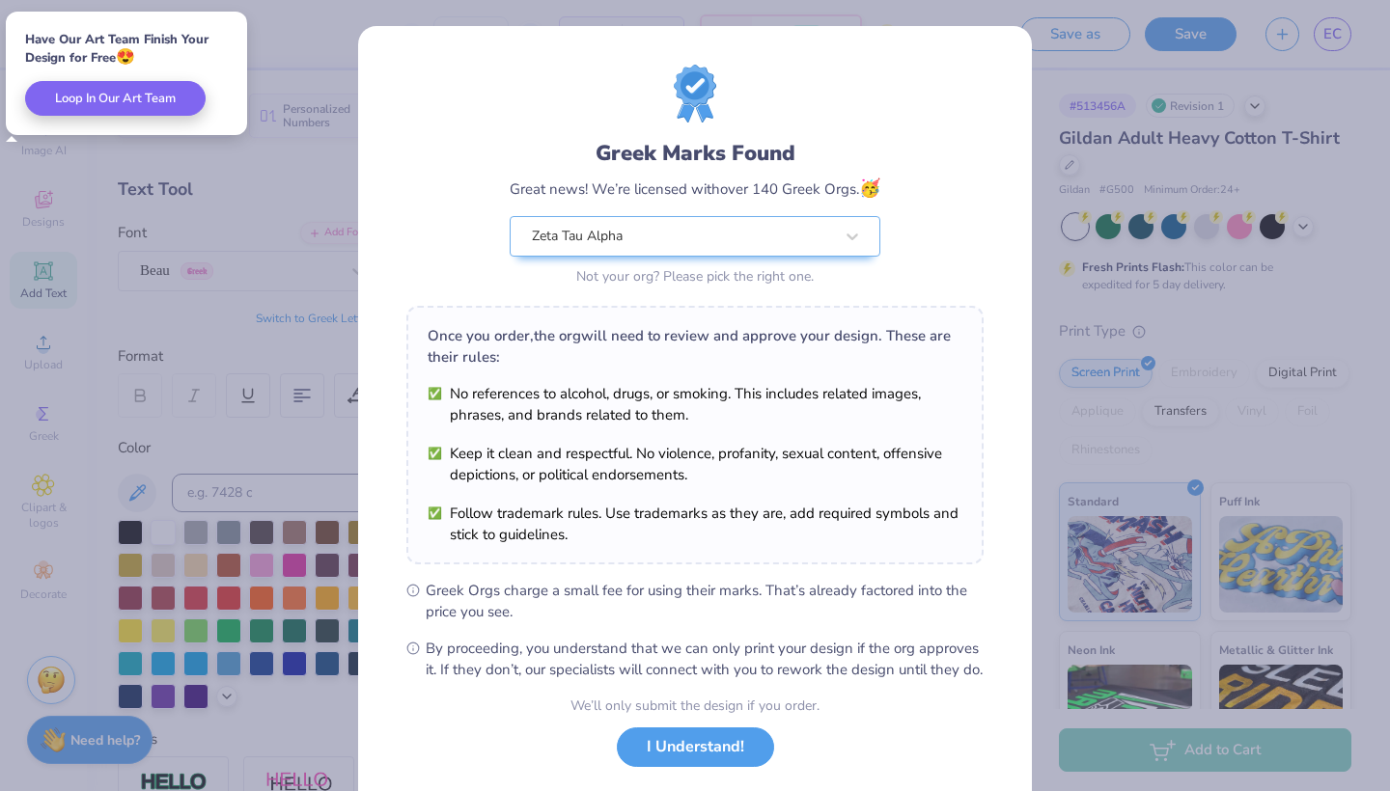
click at [1330, 31] on div "Greek Marks Found Great news! We’re licensed with over 140 Greek Orgs. 🥳 Zeta T…" at bounding box center [695, 395] width 1390 height 791
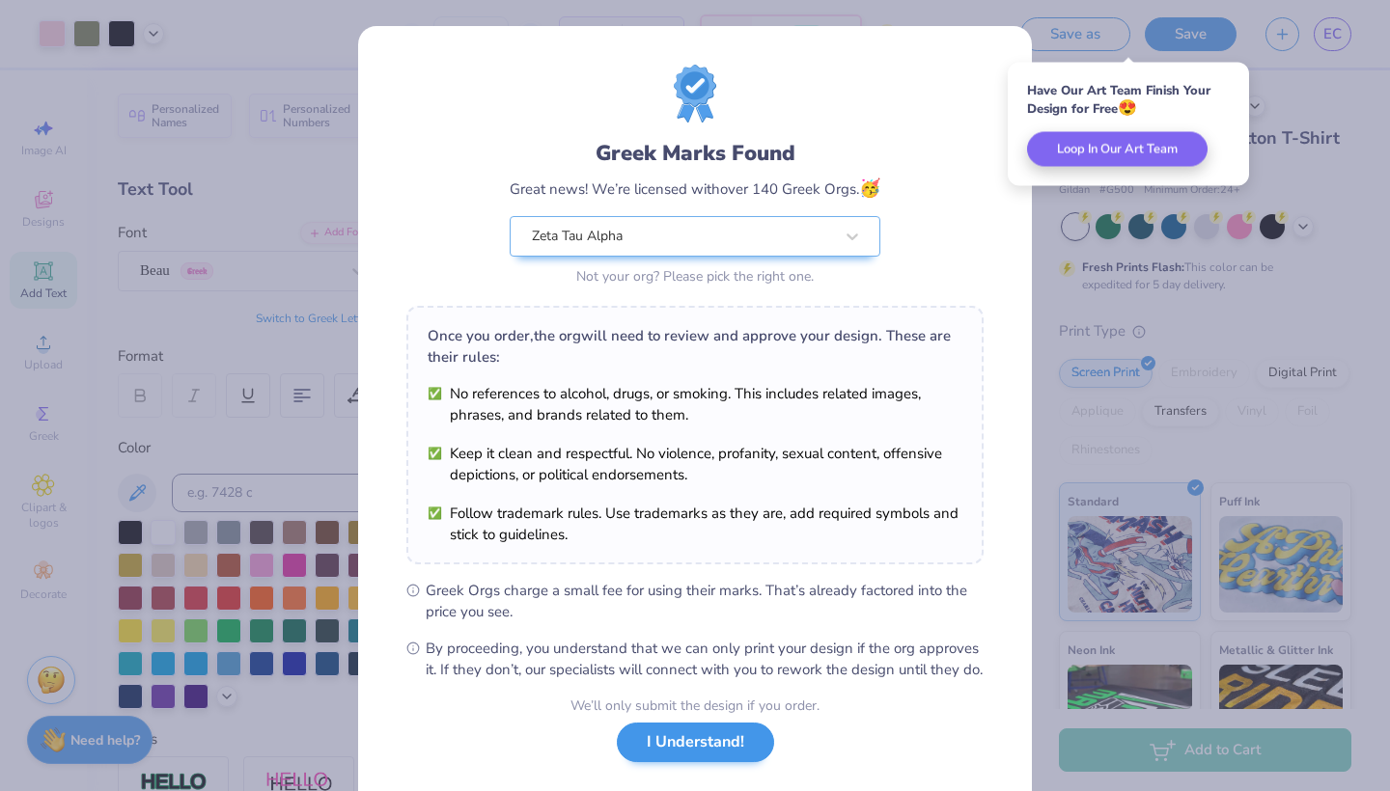
click at [703, 762] on button "I Understand!" at bounding box center [695, 743] width 157 height 40
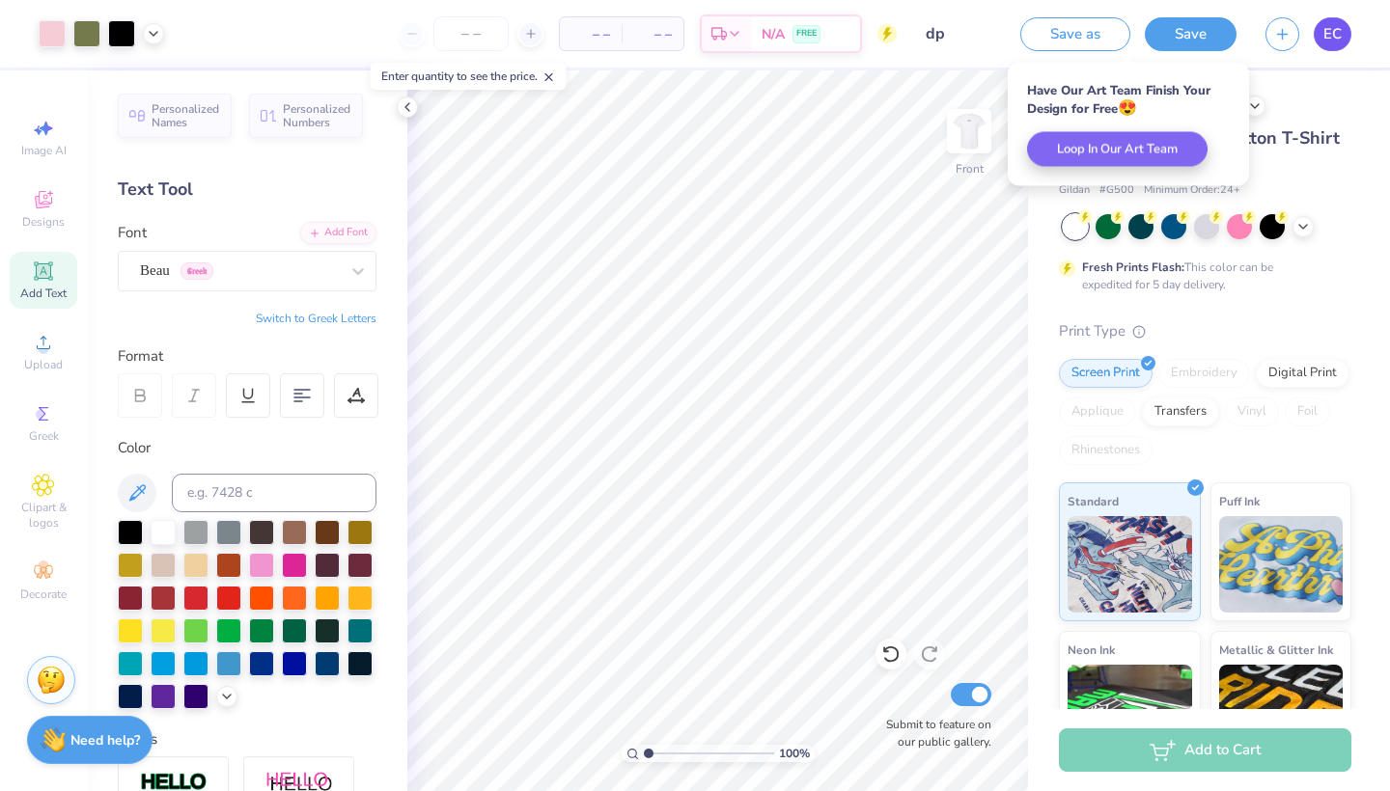
click at [1344, 33] on link "EC" at bounding box center [1333, 34] width 38 height 34
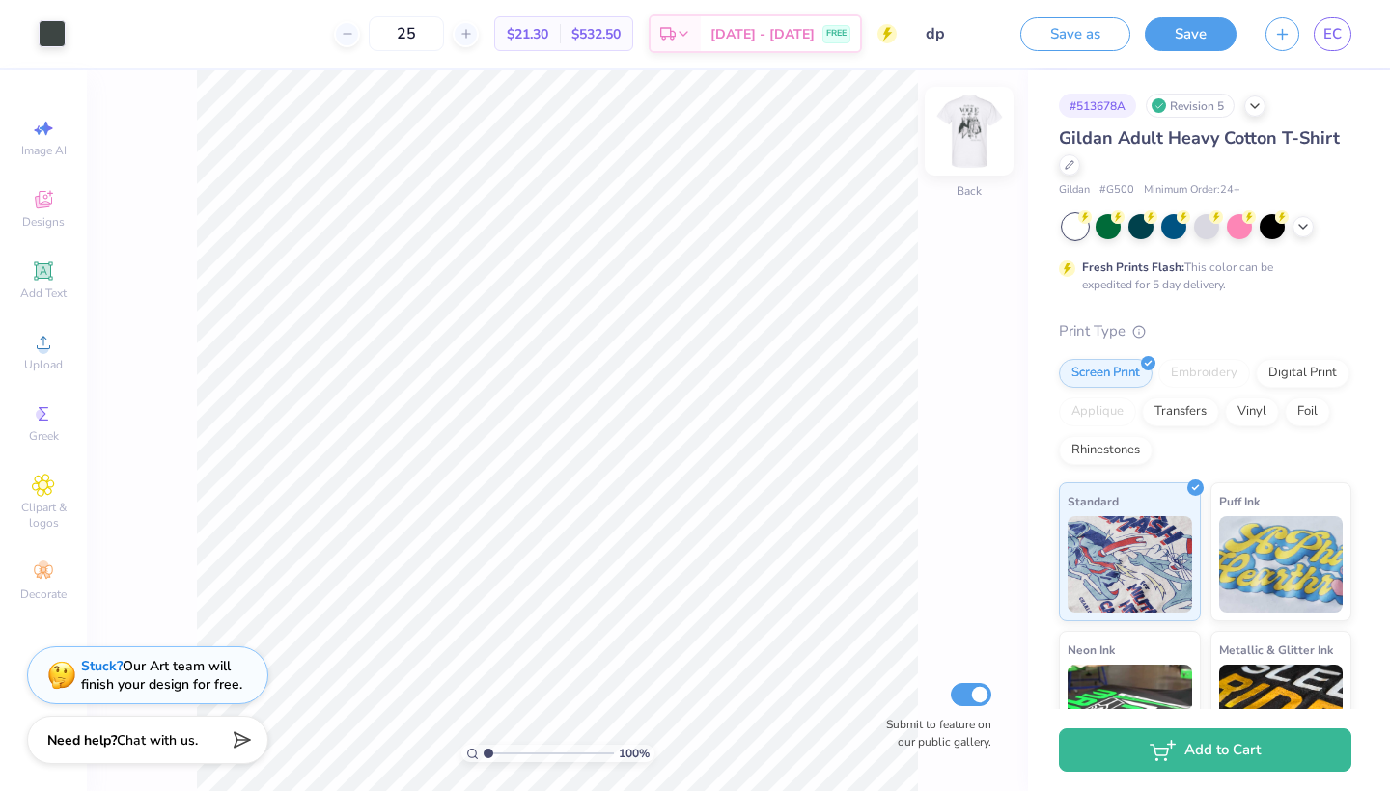
click at [955, 126] on img at bounding box center [968, 131] width 77 height 77
type input "5.24"
type input "10.99"
type input "16.96"
click at [989, 432] on icon at bounding box center [977, 422] width 27 height 23
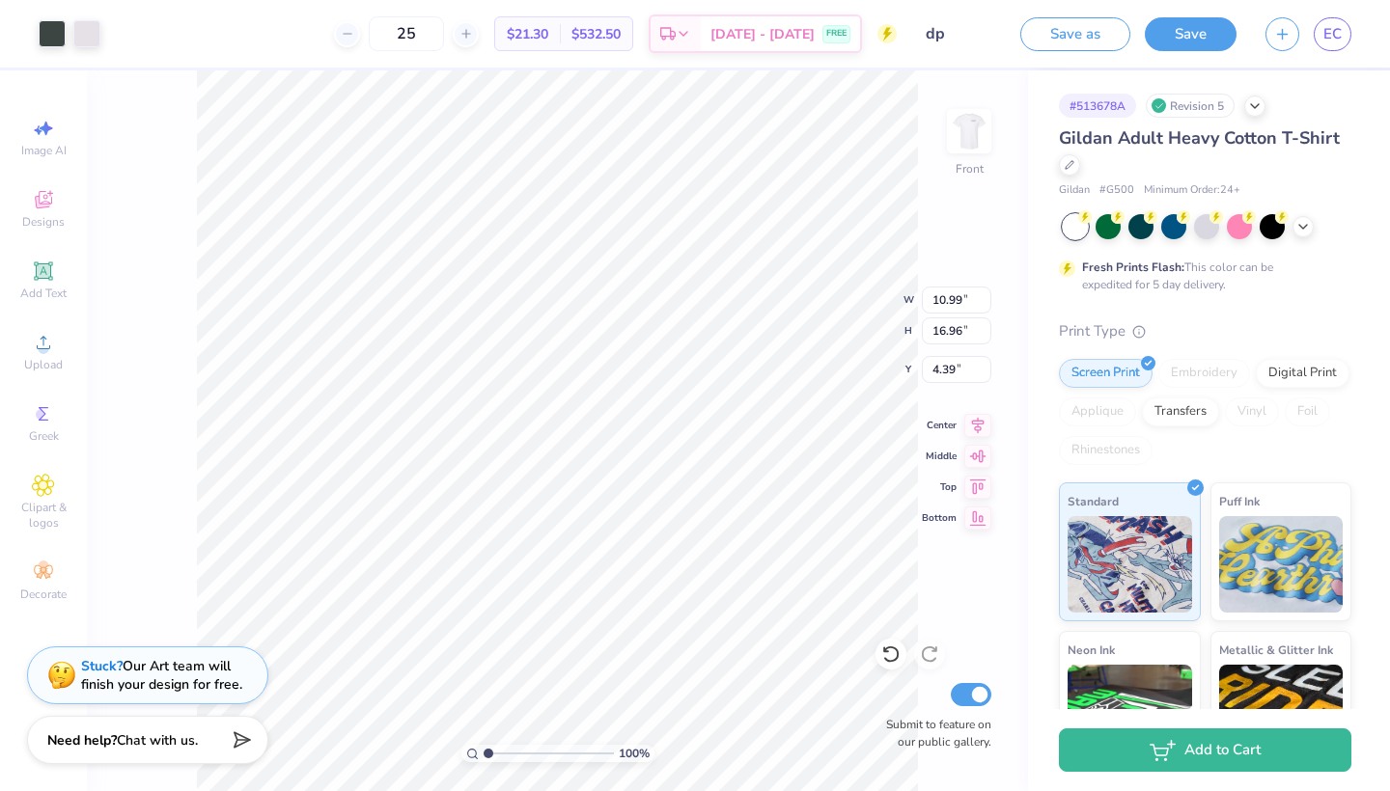
type input "4.09"
click at [985, 143] on img at bounding box center [968, 131] width 77 height 77
click at [977, 143] on img at bounding box center [968, 131] width 77 height 77
click at [977, 143] on img at bounding box center [969, 131] width 39 height 39
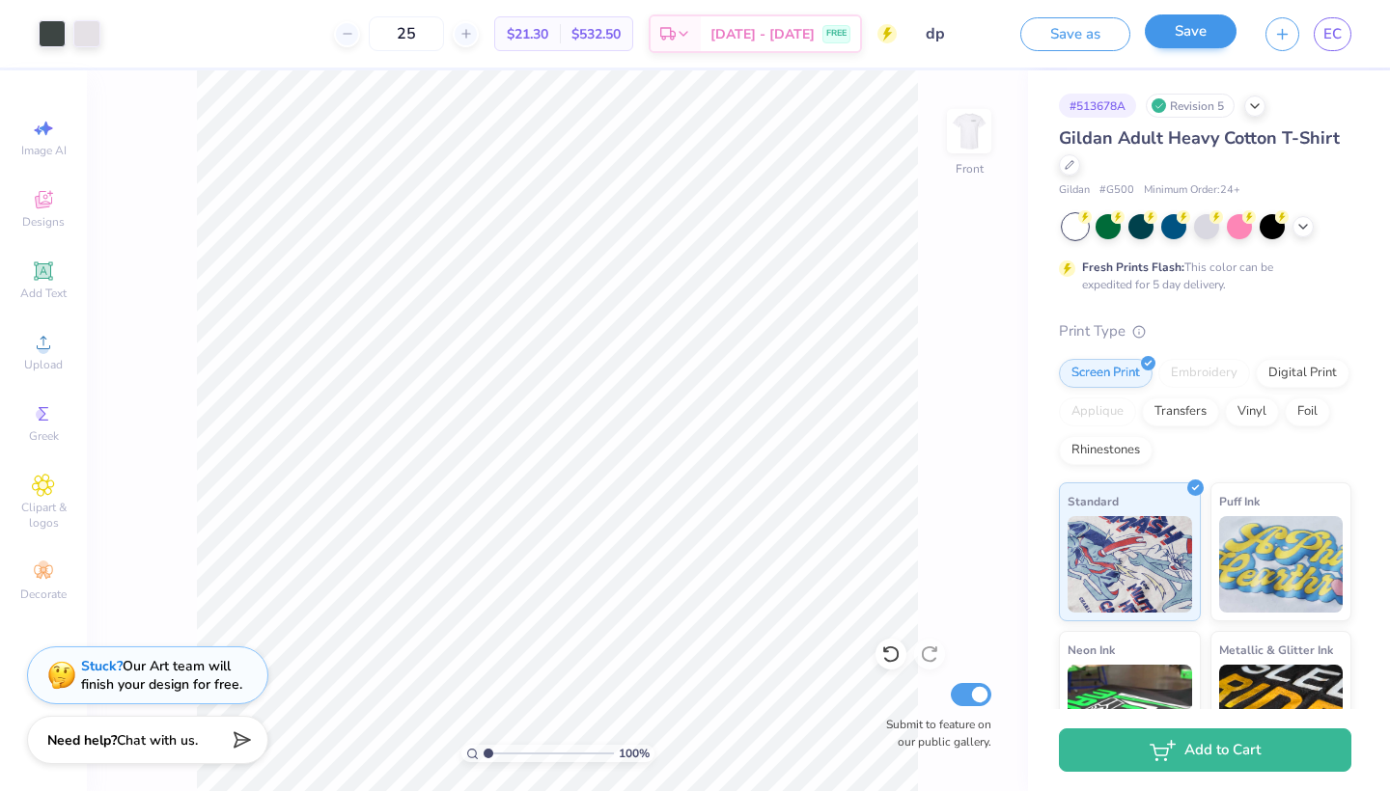
click at [1201, 42] on button "Save" at bounding box center [1191, 31] width 92 height 34
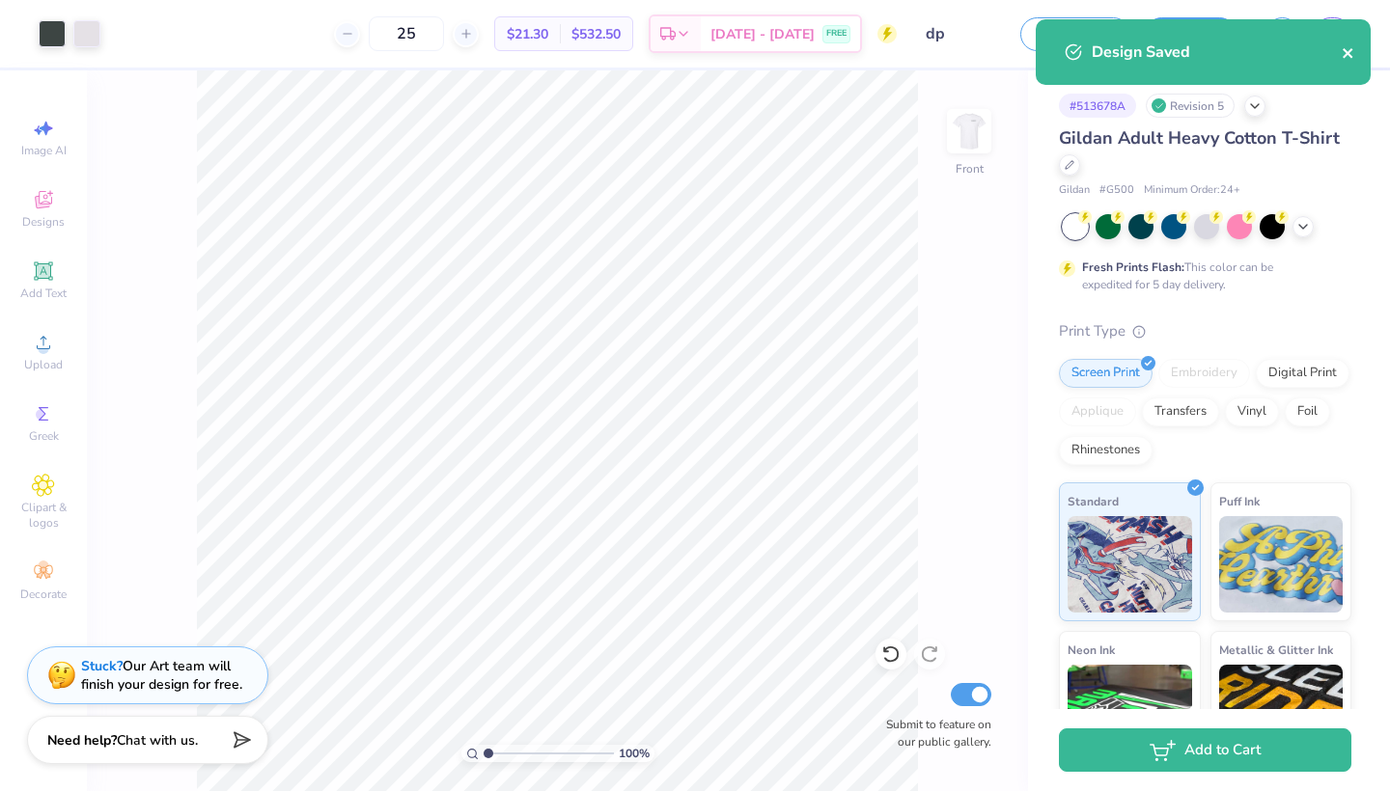
click at [1349, 49] on icon "close" at bounding box center [1349, 52] width 14 height 15
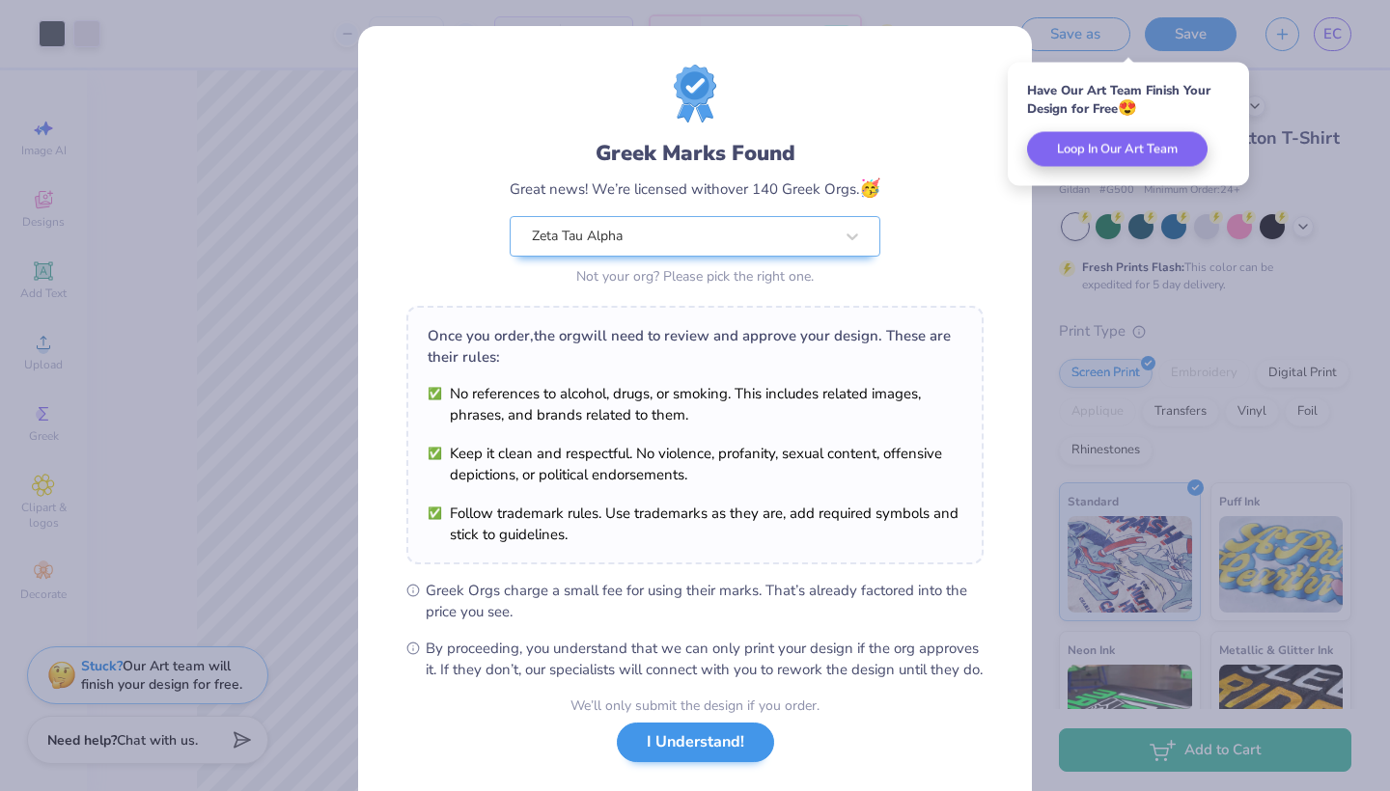
click at [683, 762] on button "I Understand!" at bounding box center [695, 743] width 157 height 40
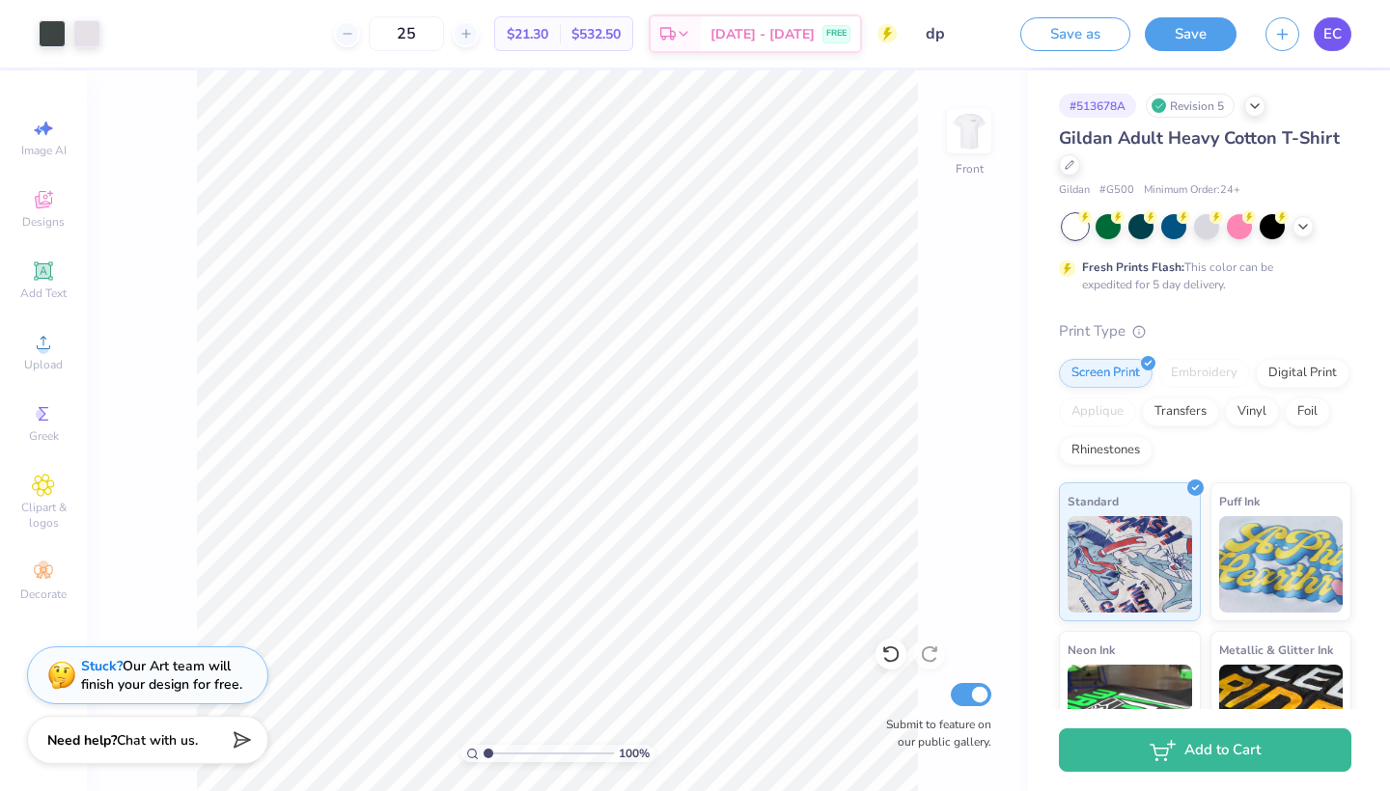
click at [1342, 40] on span "EC" at bounding box center [1332, 34] width 18 height 22
